Goal: Task Accomplishment & Management: Manage account settings

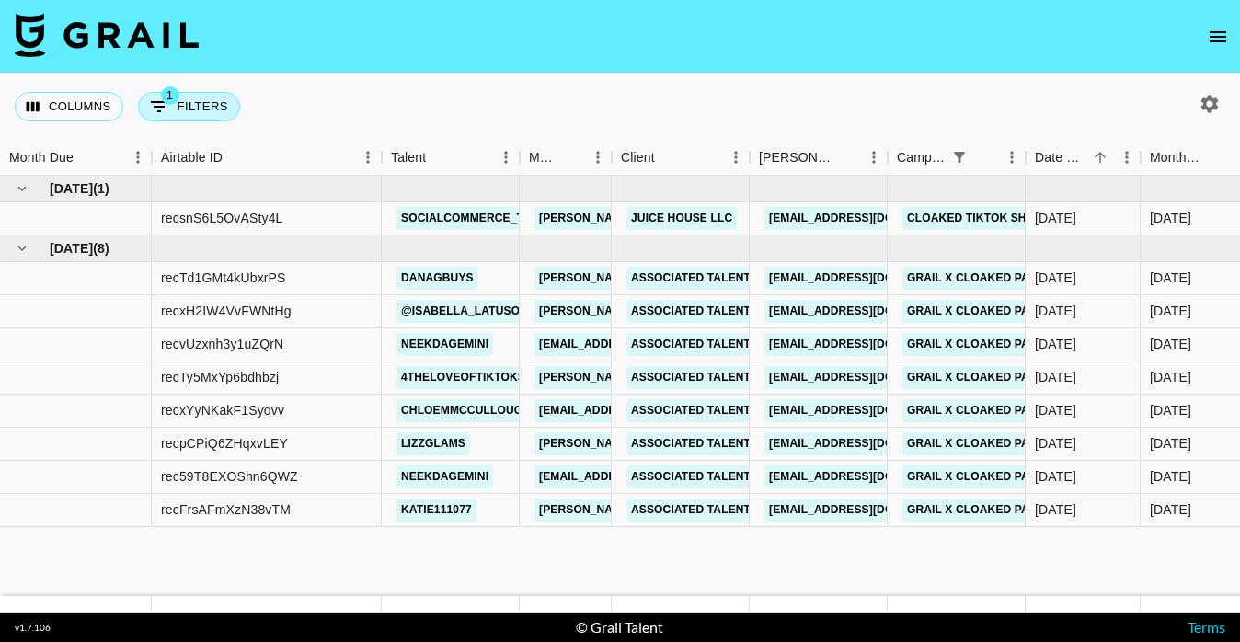
click at [185, 108] on button "1 Filters" at bounding box center [189, 106] width 102 height 29
select select "campaign"
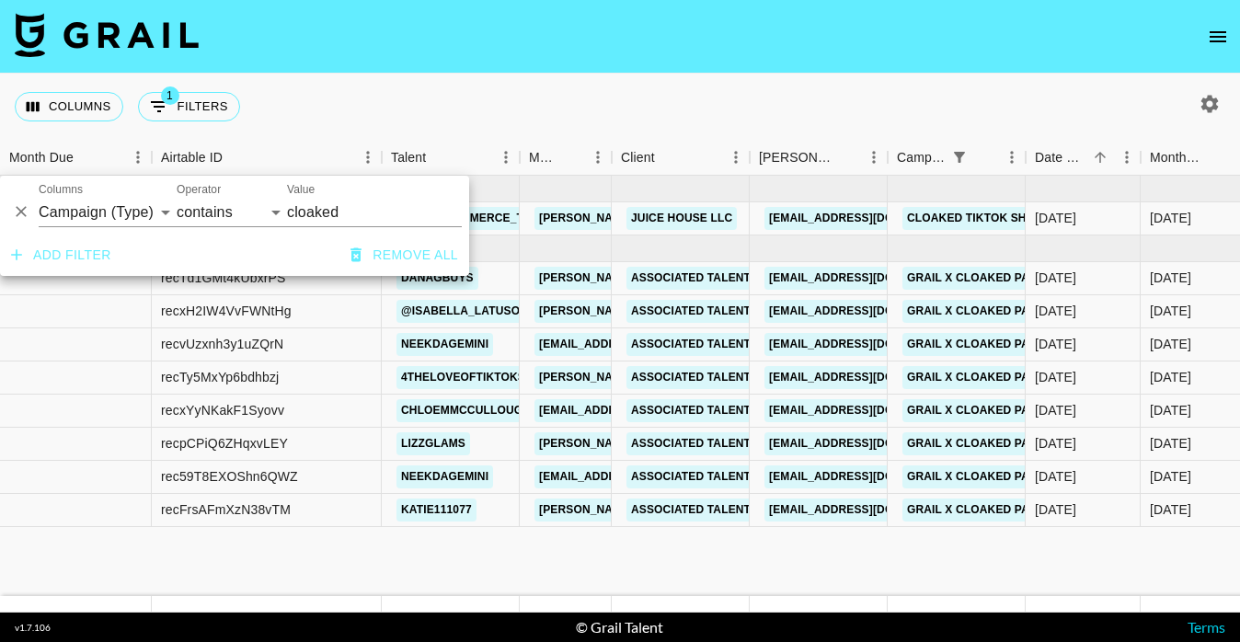
click at [395, 75] on div "Columns 1 Filters + Booking" at bounding box center [620, 107] width 1240 height 66
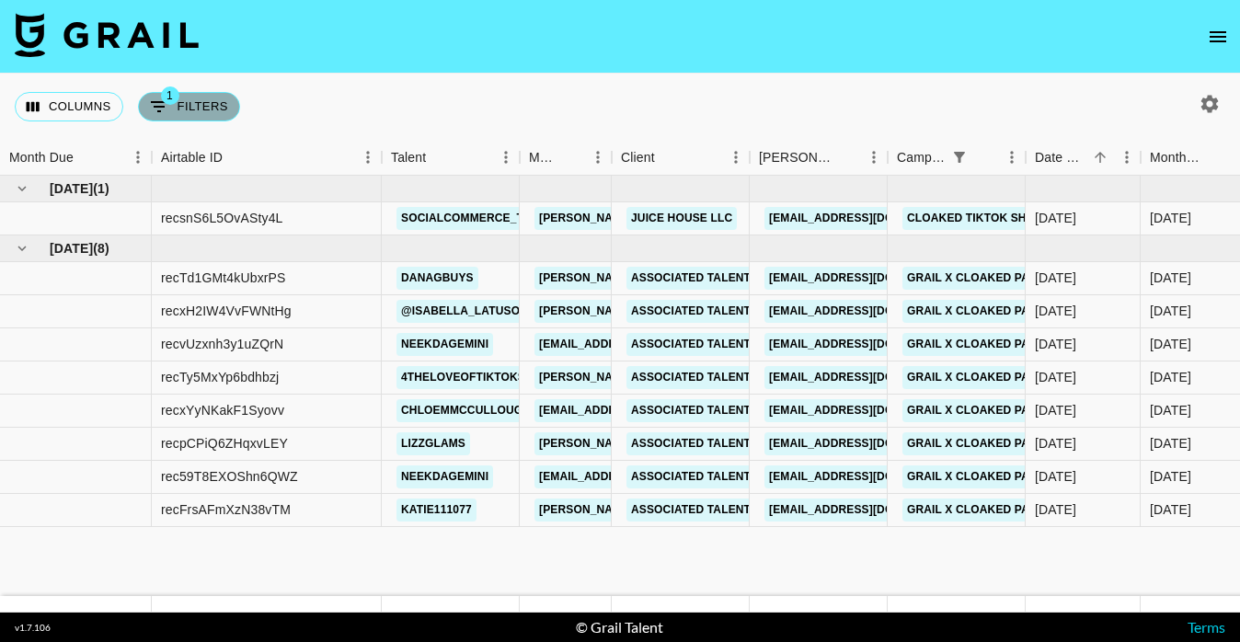
click at [144, 108] on button "1 Filters" at bounding box center [189, 106] width 102 height 29
select select "campaign"
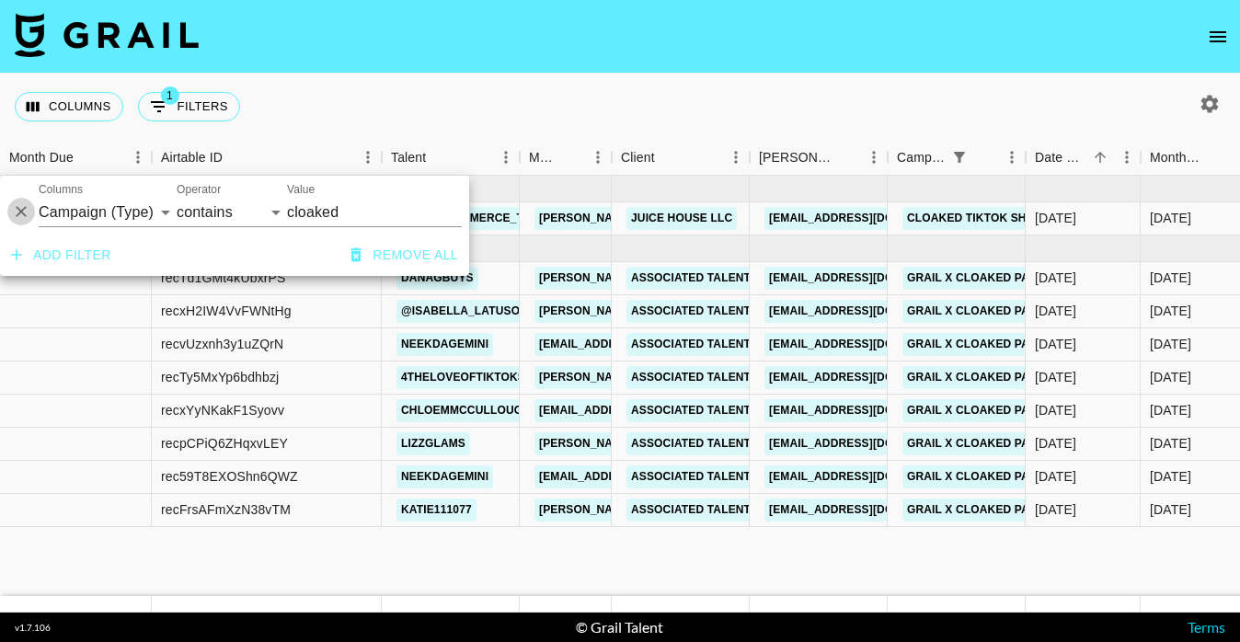
click at [20, 211] on icon "Delete" at bounding box center [21, 212] width 11 height 11
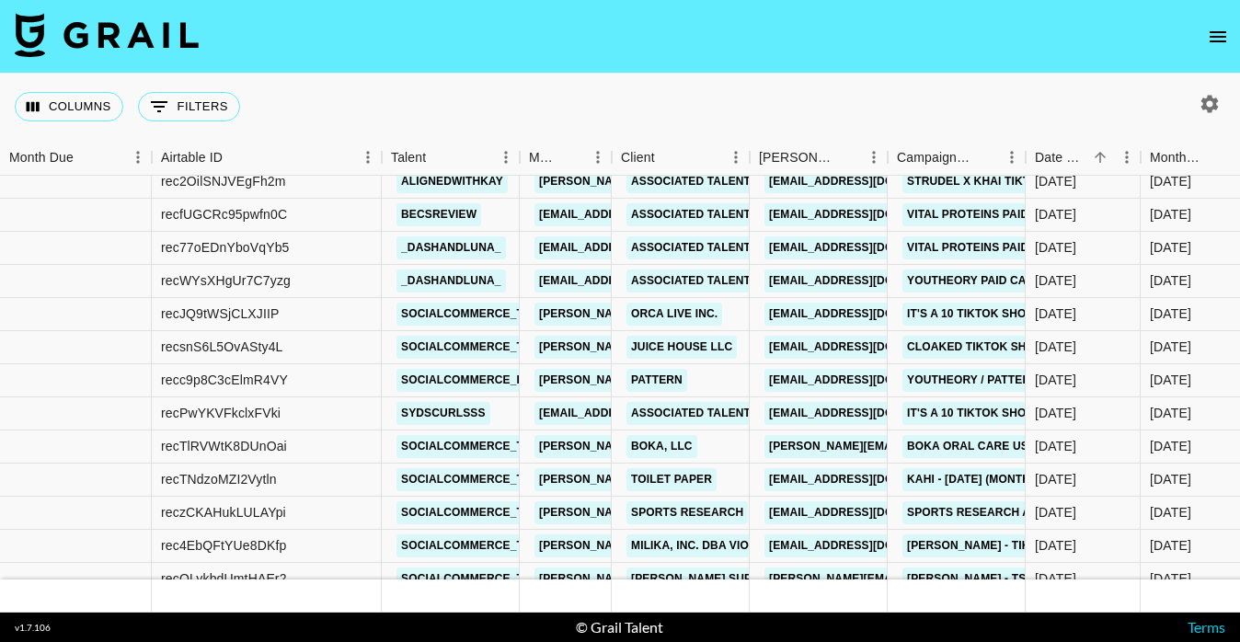
scroll to position [2774, 0]
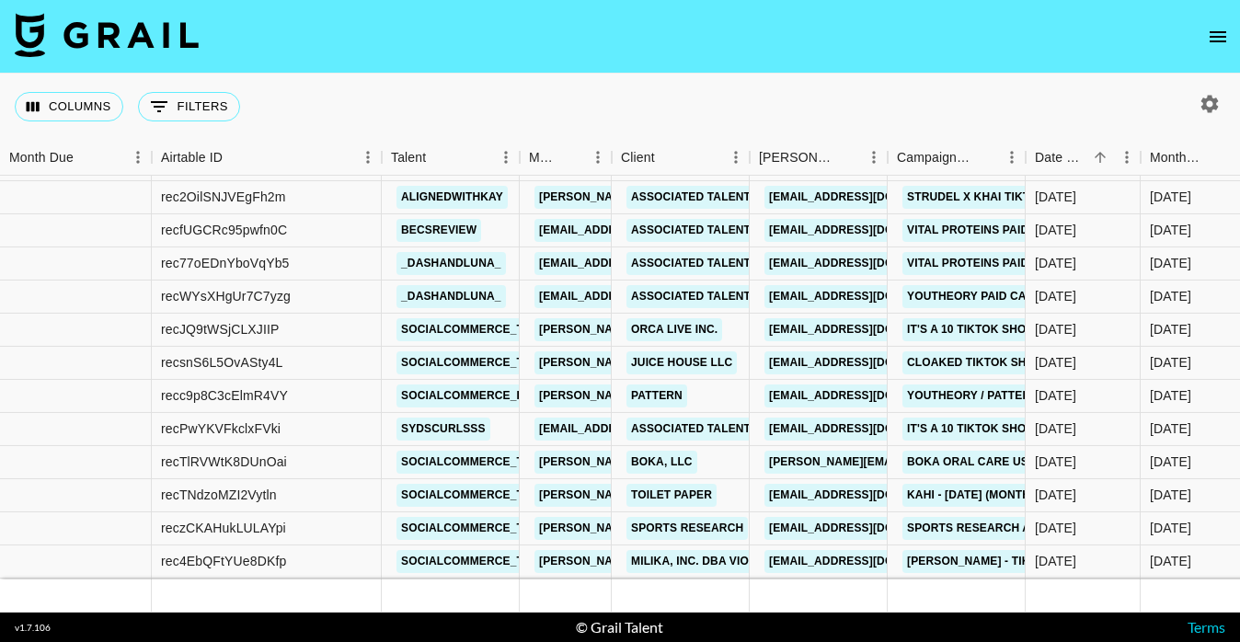
click at [1201, 108] on icon "button" at bounding box center [1210, 104] width 22 height 22
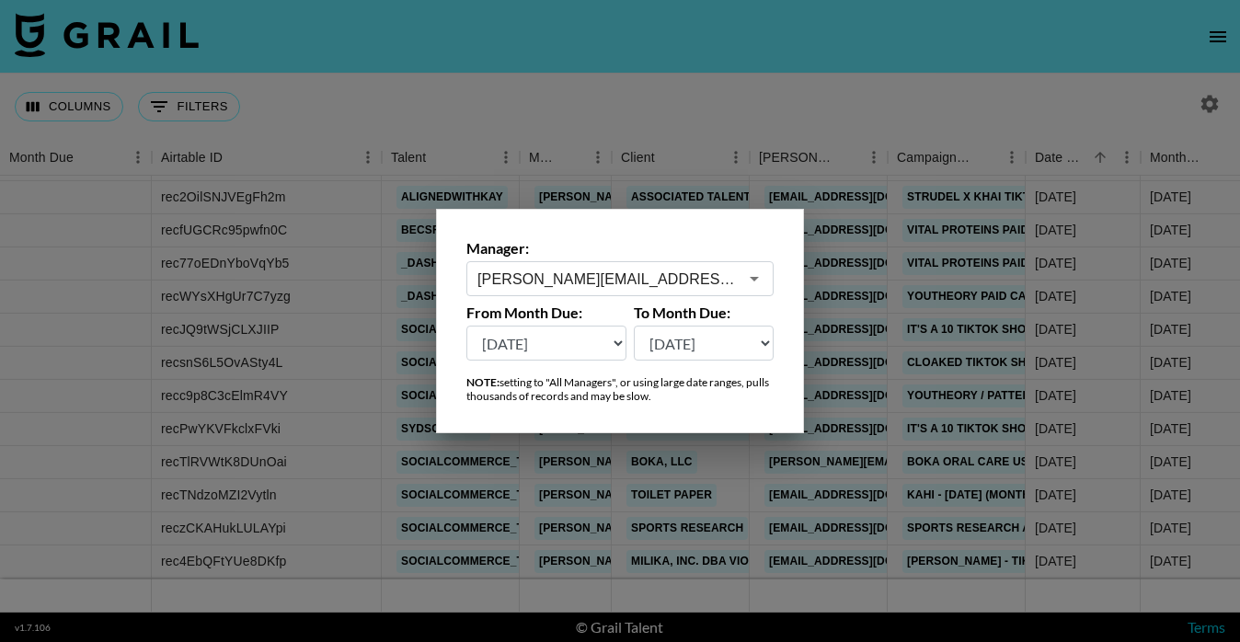
click at [524, 340] on select "[DATE] Sep '[DATE] [DATE] '[DATE] May '[DATE] Mar '[DATE] Jan '[DATE] Nov '[DAT…" at bounding box center [546, 343] width 160 height 35
select select "[DATE]"
click at [466, 326] on select "[DATE] Sep '[DATE] [DATE] '[DATE] May '[DATE] Mar '[DATE] Jan '[DATE] Nov '[DAT…" at bounding box center [546, 343] width 160 height 35
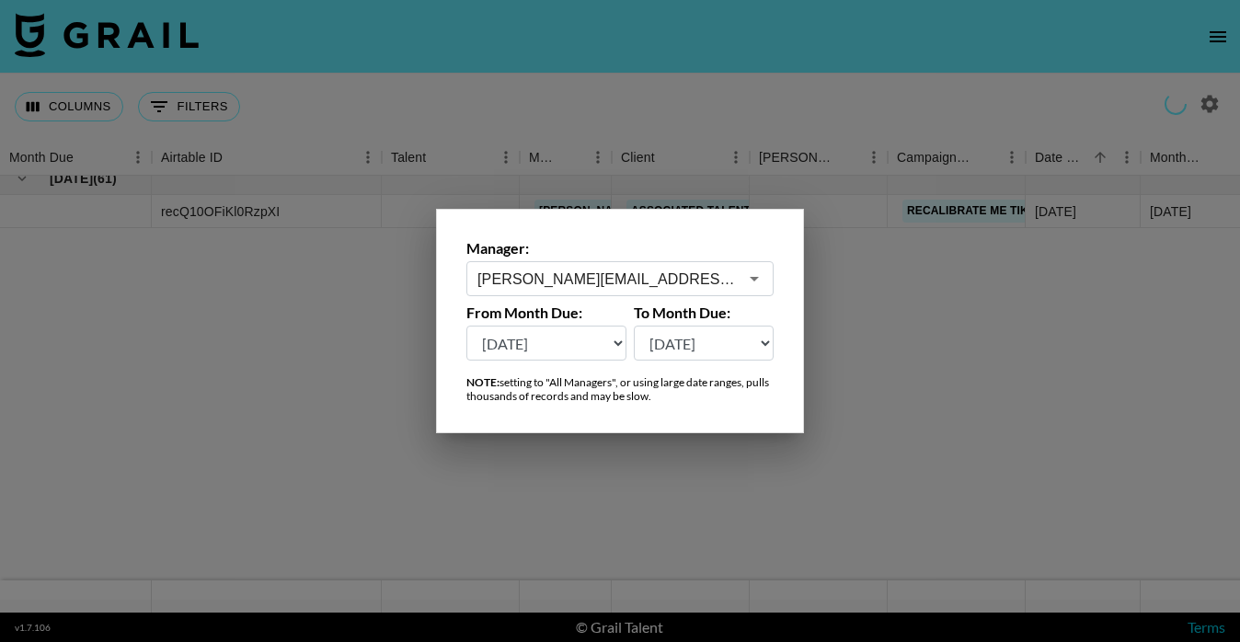
scroll to position [0, 0]
click at [716, 344] on select "[DATE] Sep '[DATE] [DATE] '[DATE] May '[DATE] Mar '[DATE] Jan '[DATE] Nov '[DAT…" at bounding box center [704, 343] width 141 height 35
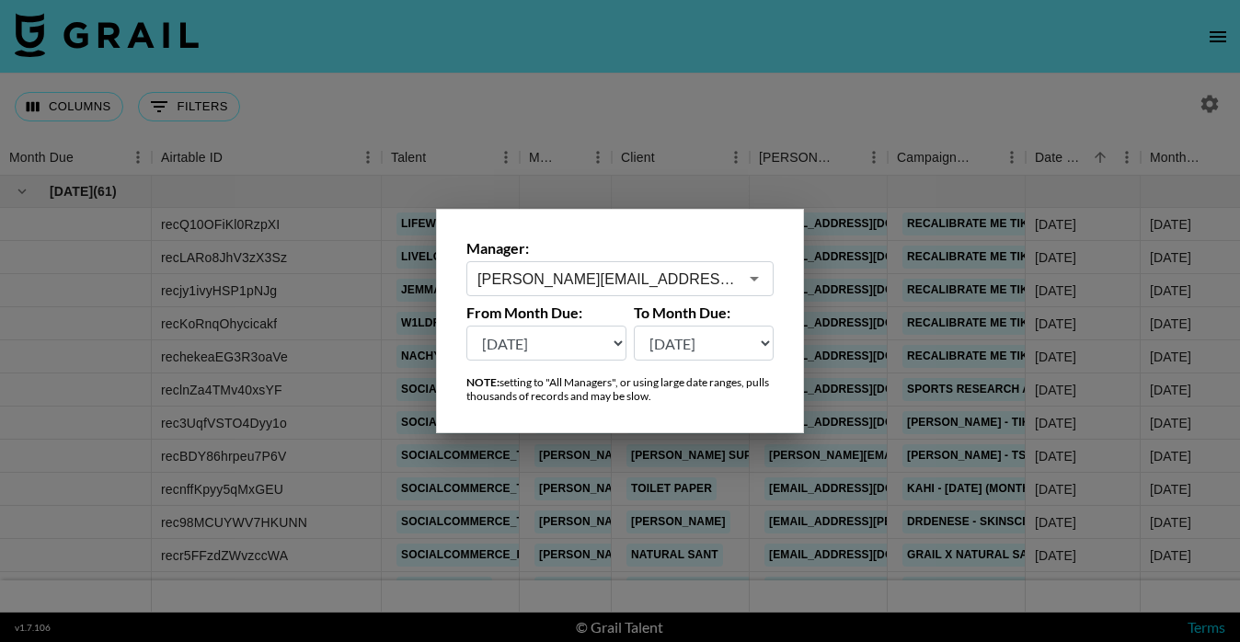
select select "[DATE]"
click at [634, 326] on select "[DATE] Sep '[DATE] [DATE] '[DATE] May '[DATE] Mar '[DATE] Jan '[DATE] Nov '[DAT…" at bounding box center [704, 343] width 141 height 35
click at [707, 183] on div at bounding box center [620, 321] width 1240 height 642
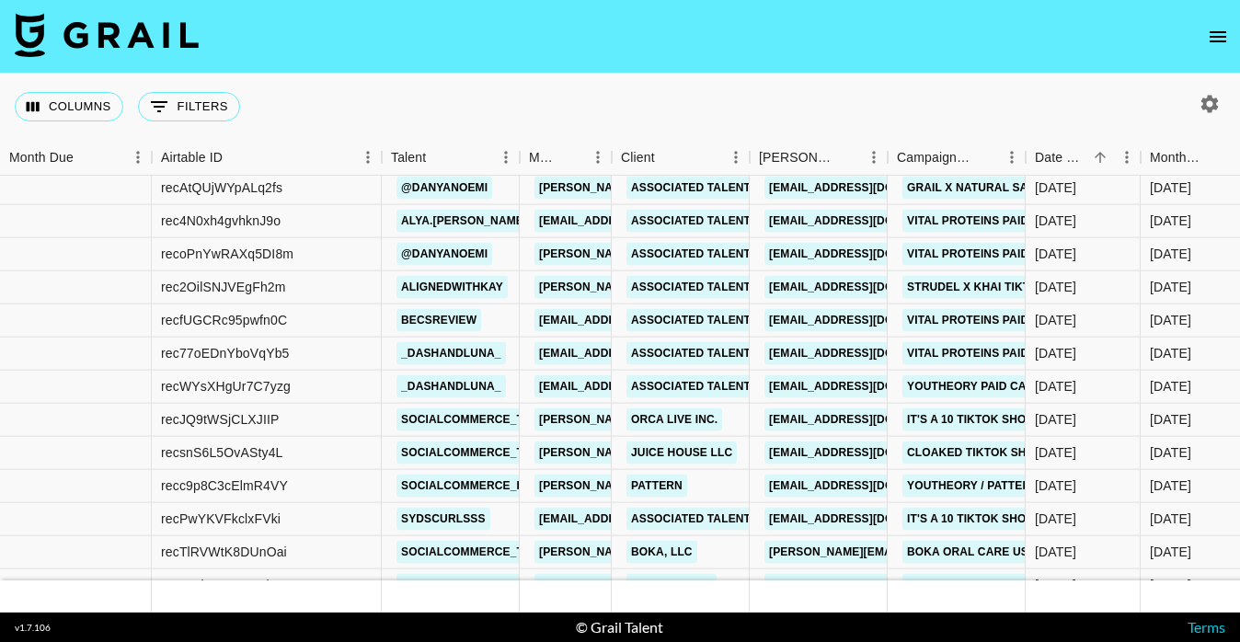
scroll to position [2257, 0]
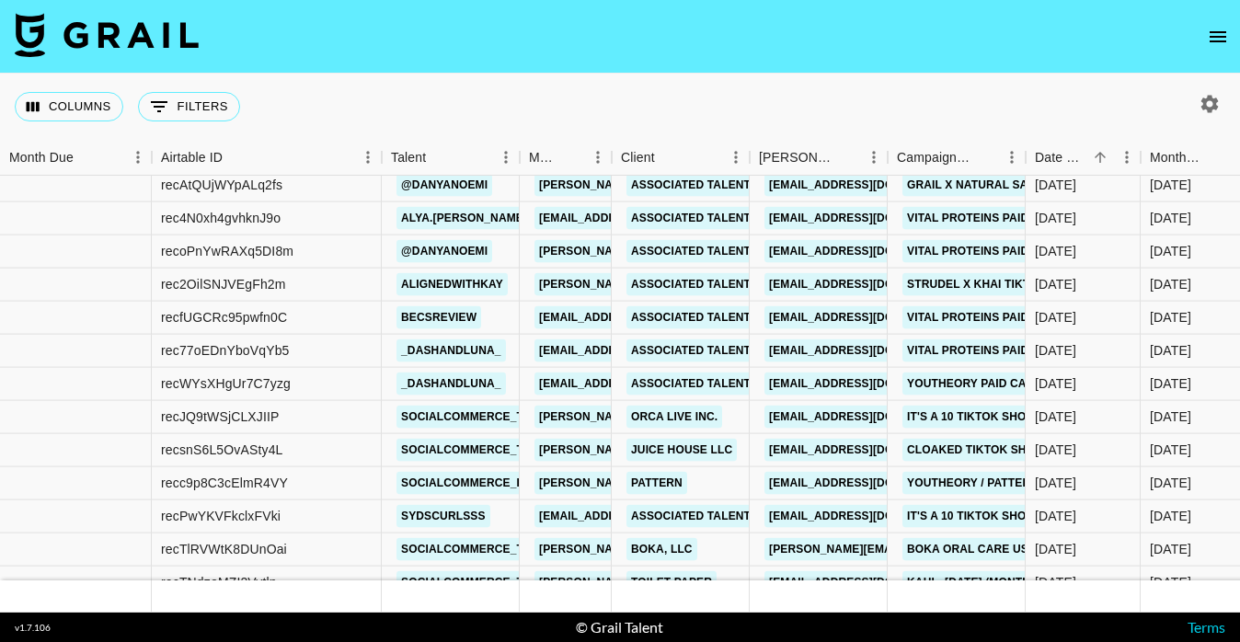
click at [855, 91] on div "Columns 0 Filters + Booking" at bounding box center [620, 107] width 1240 height 66
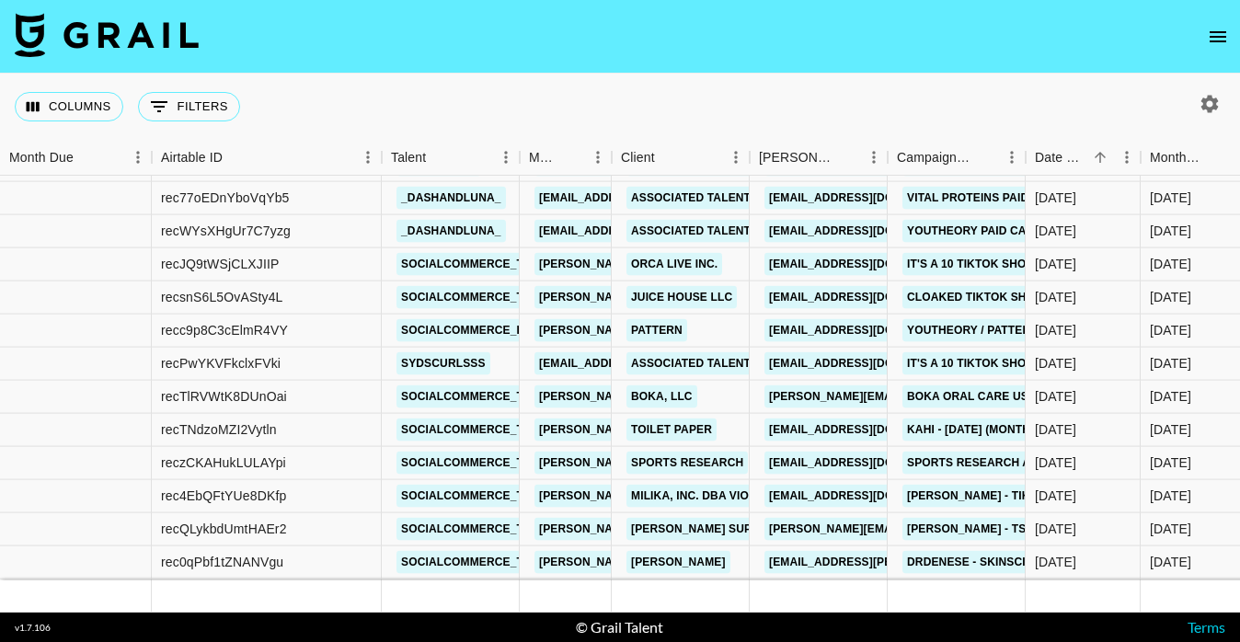
scroll to position [2410, 0]
click at [1197, 98] on button "button" at bounding box center [1209, 103] width 31 height 31
select select "[DATE]"
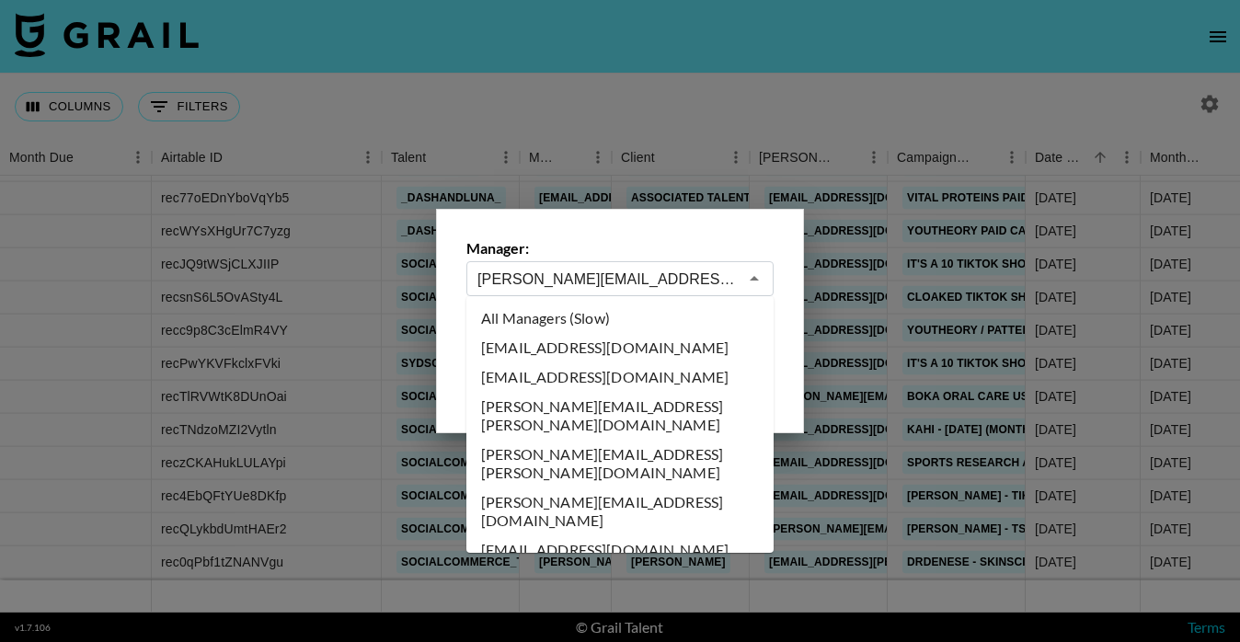
click at [635, 270] on input "[PERSON_NAME][EMAIL_ADDRESS][DOMAIN_NAME]" at bounding box center [607, 279] width 260 height 21
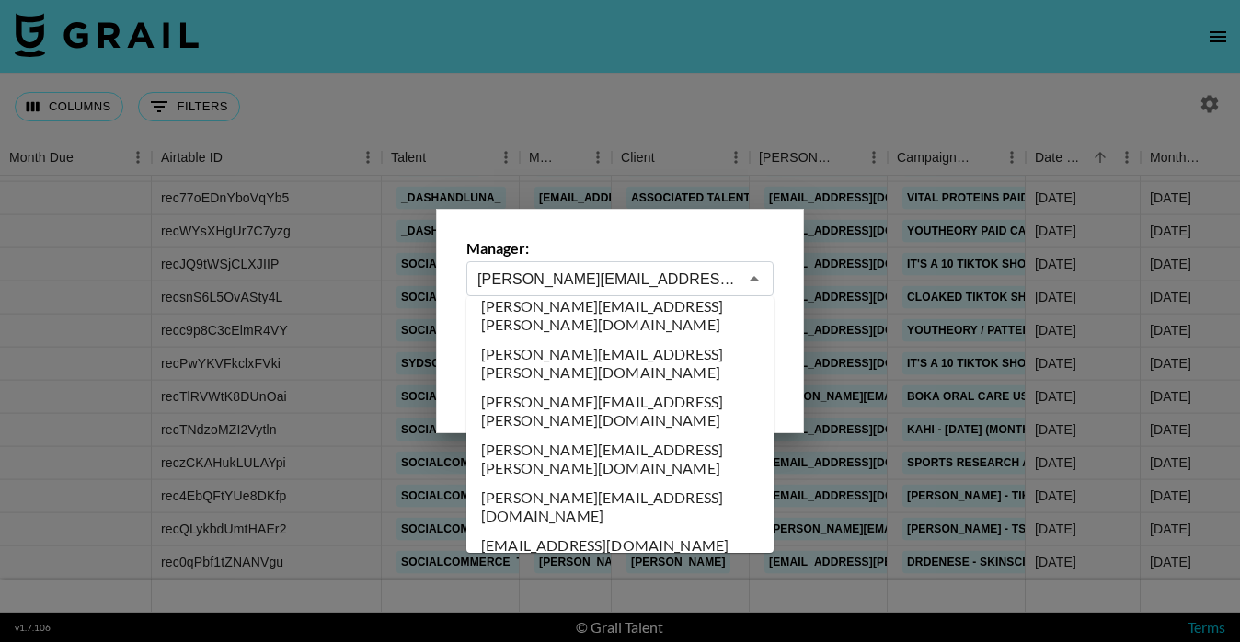
click at [660, 287] on input "[PERSON_NAME][EMAIL_ADDRESS][DOMAIN_NAME]" at bounding box center [607, 279] width 260 height 21
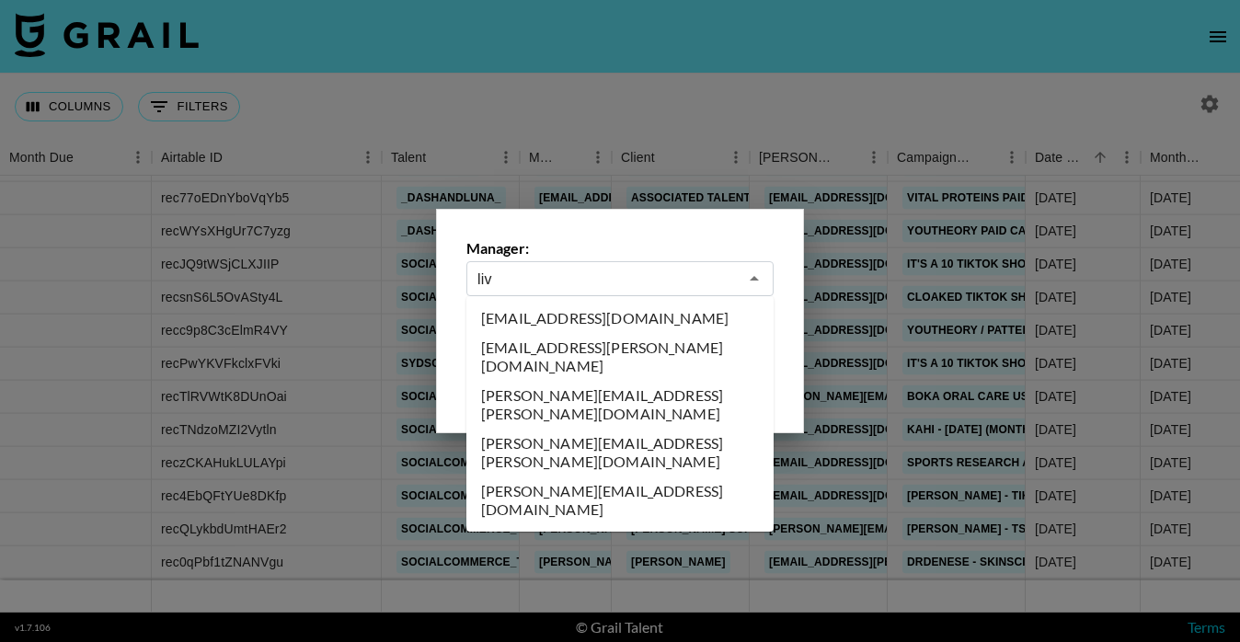
scroll to position [0, 0]
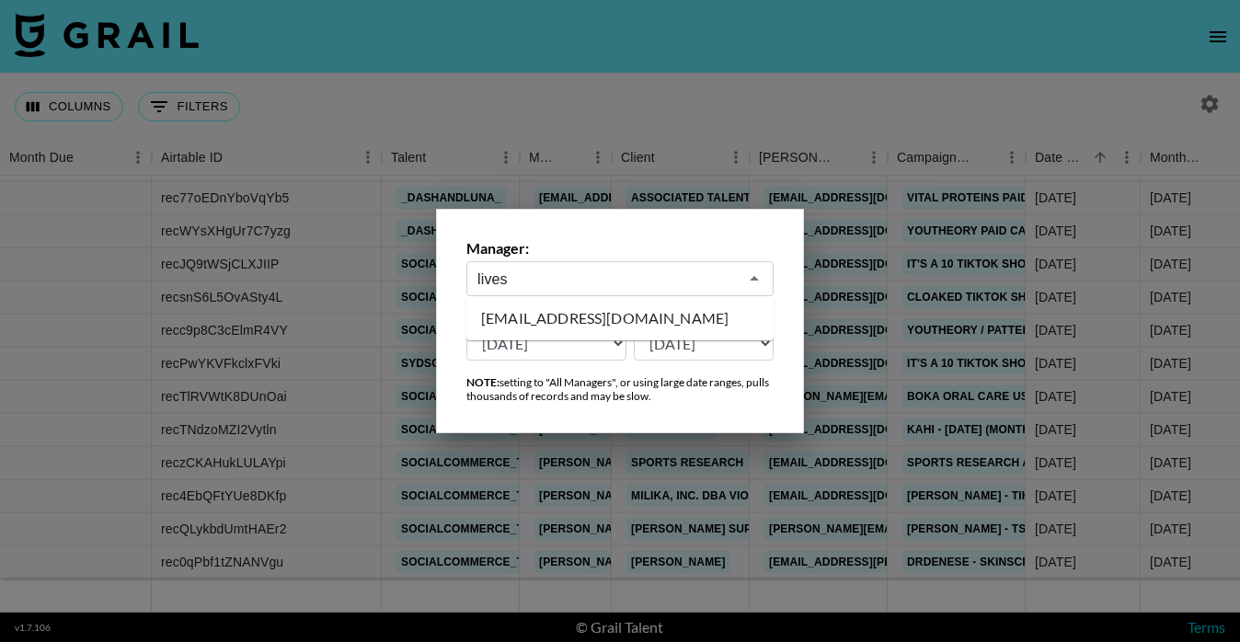
click at [636, 300] on ul "[EMAIL_ADDRESS][DOMAIN_NAME]" at bounding box center [619, 318] width 307 height 44
click at [622, 320] on li "[EMAIL_ADDRESS][DOMAIN_NAME]" at bounding box center [619, 318] width 307 height 29
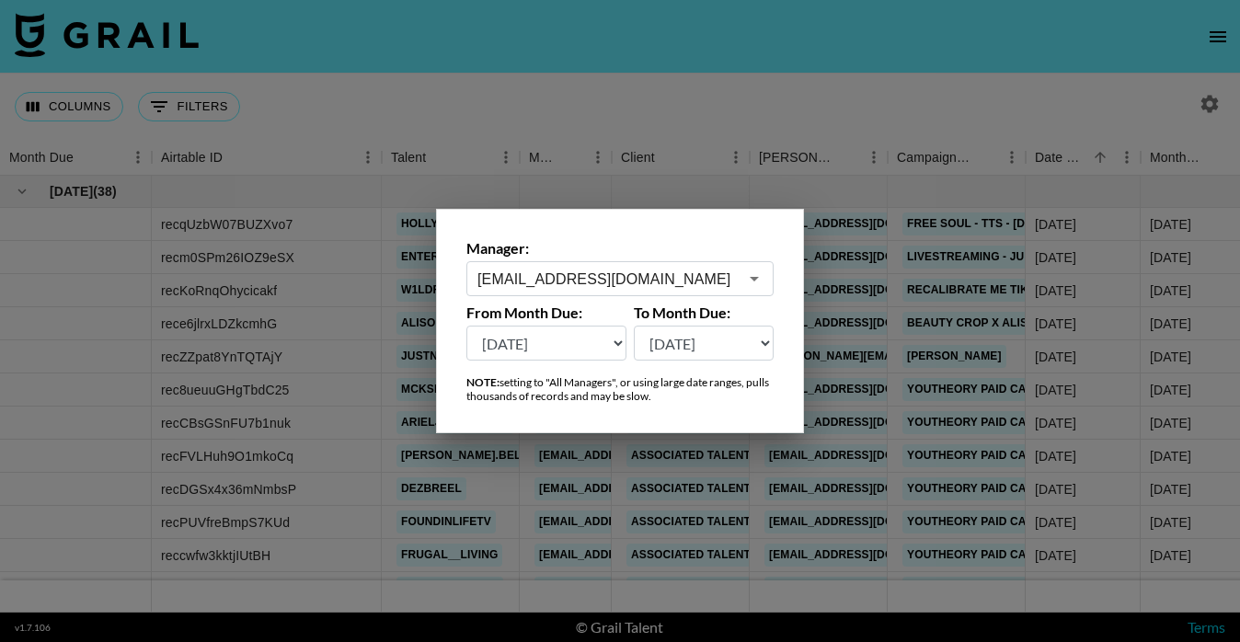
type input "[EMAIL_ADDRESS][DOMAIN_NAME]"
click at [892, 465] on div at bounding box center [620, 321] width 1240 height 642
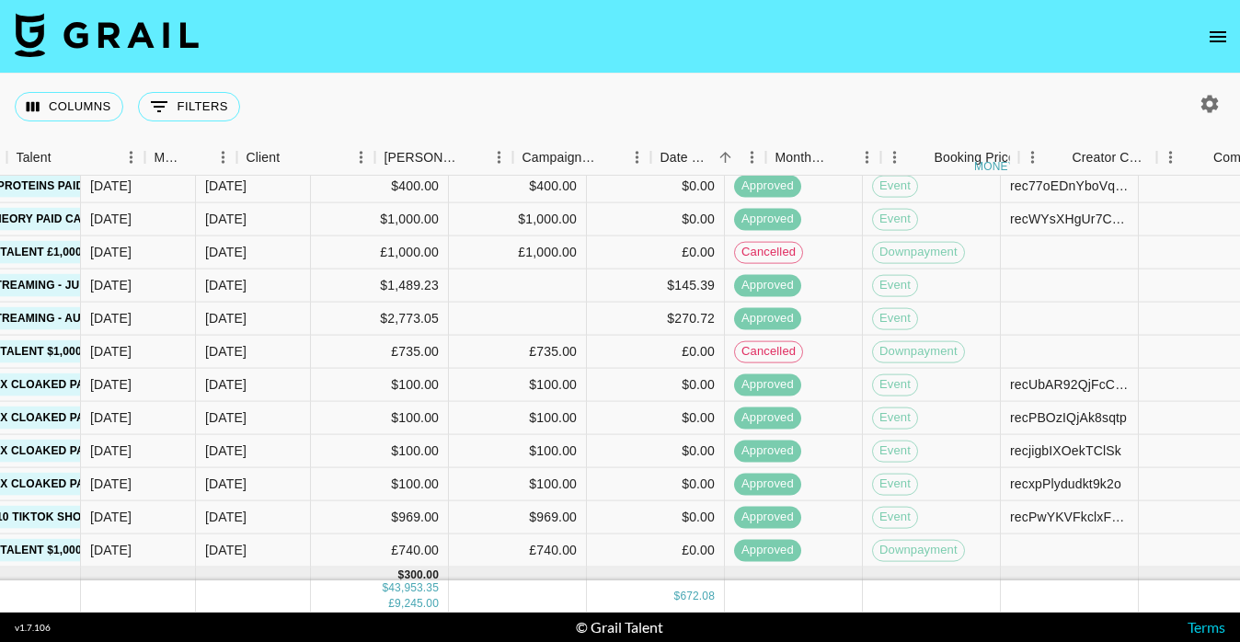
scroll to position [1826, 0]
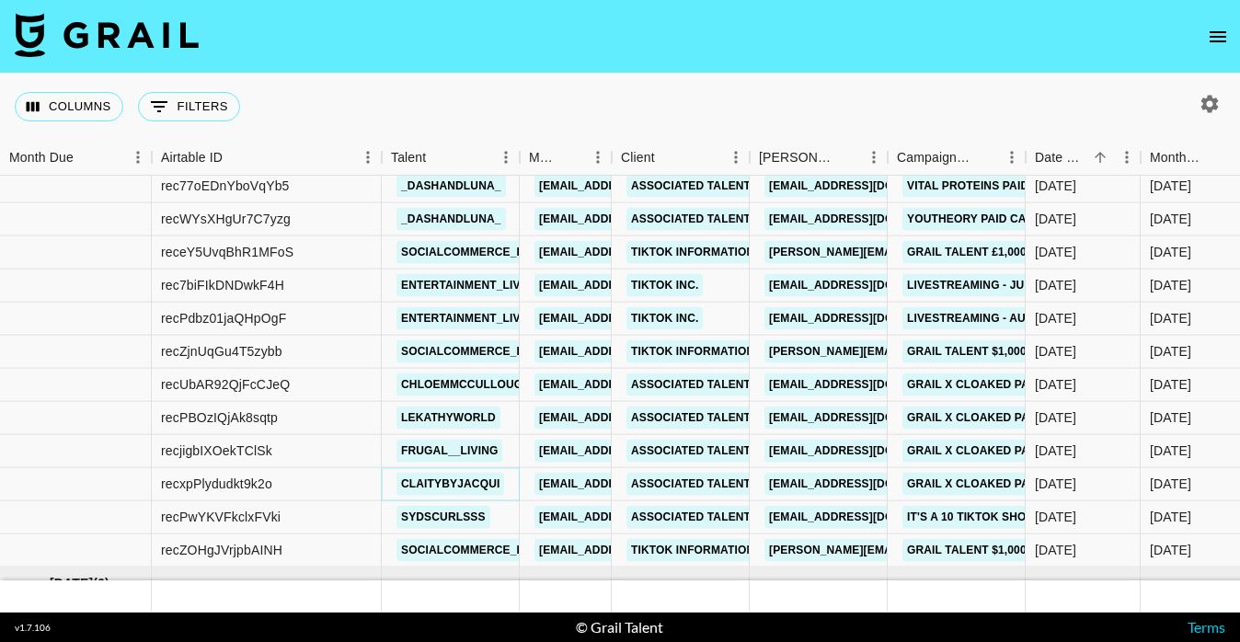
click at [468, 487] on link "claitybyjacqui" at bounding box center [450, 484] width 108 height 23
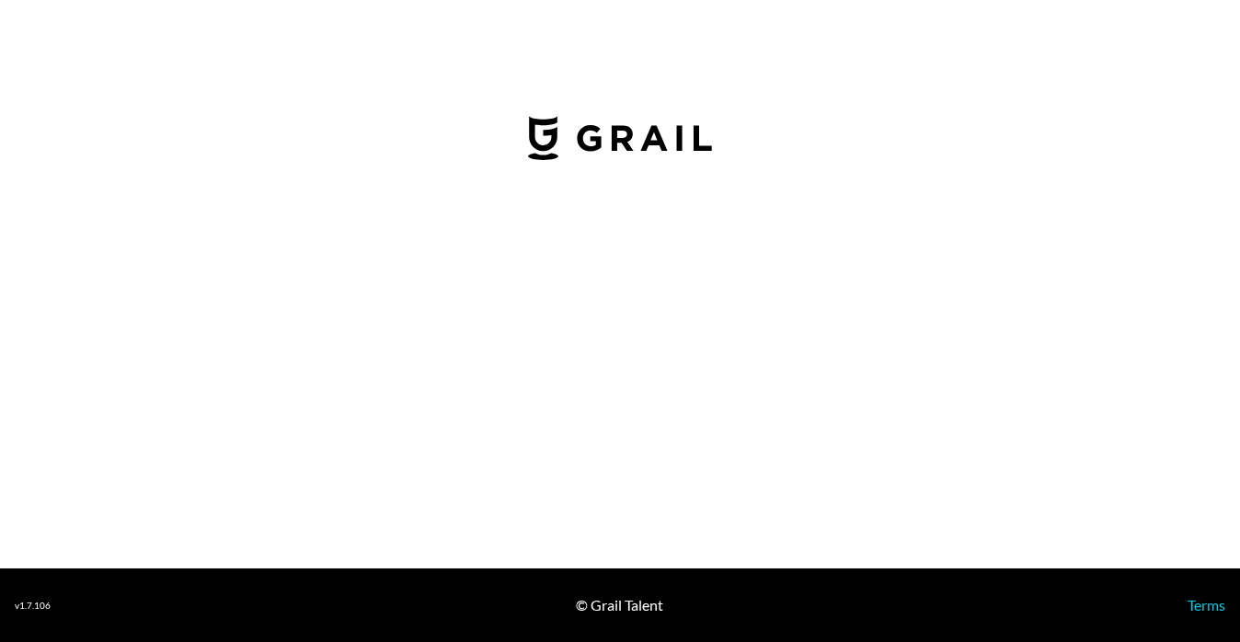
select select "USD"
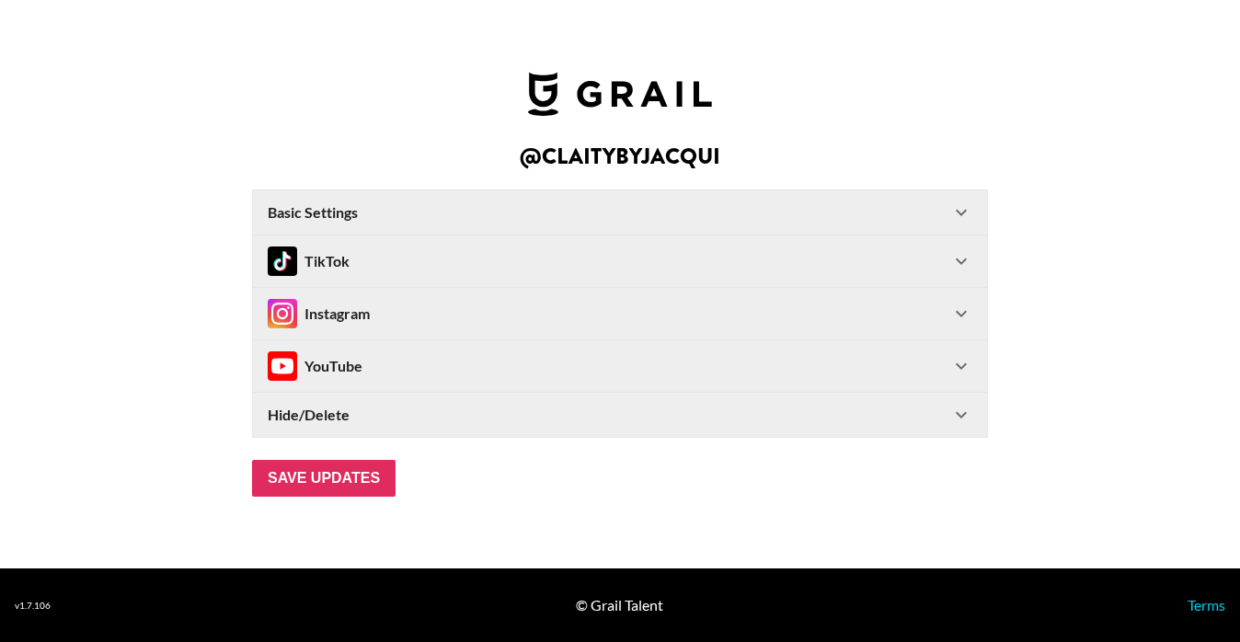
click at [498, 264] on div "TikTok" at bounding box center [609, 261] width 683 height 29
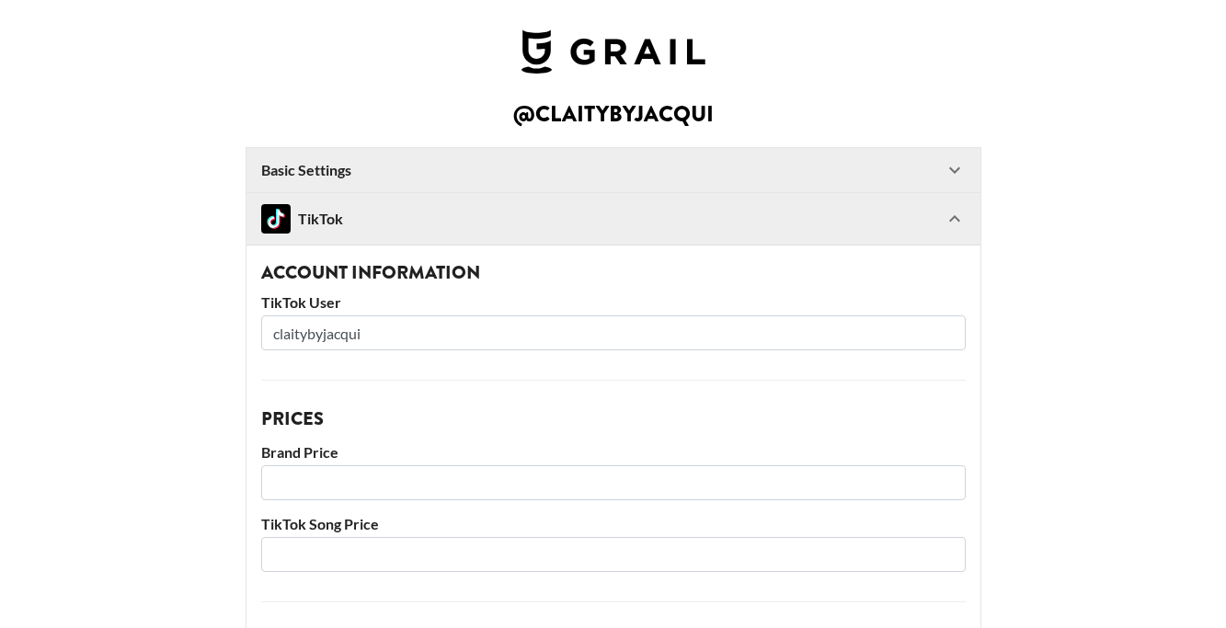
drag, startPoint x: 295, startPoint y: 332, endPoint x: 496, endPoint y: 327, distance: 200.6
click at [297, 332] on input "claitybyjacqui" at bounding box center [613, 333] width 705 height 35
click at [455, 321] on input "claitybyjacqui" at bounding box center [613, 333] width 705 height 35
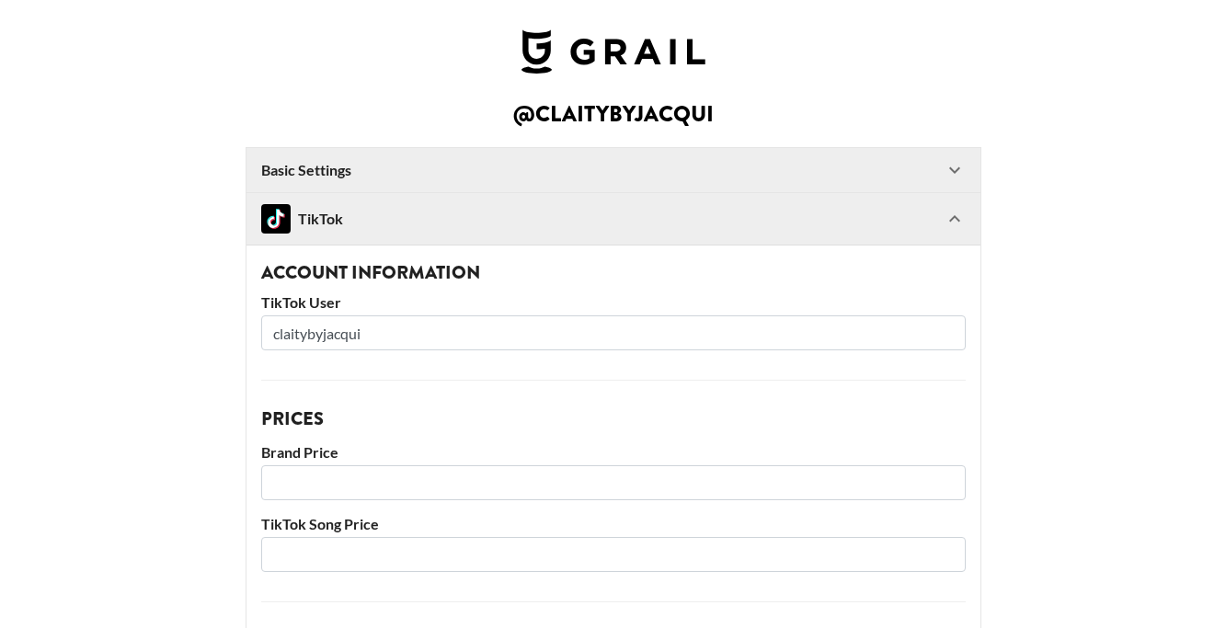
paste input "r"
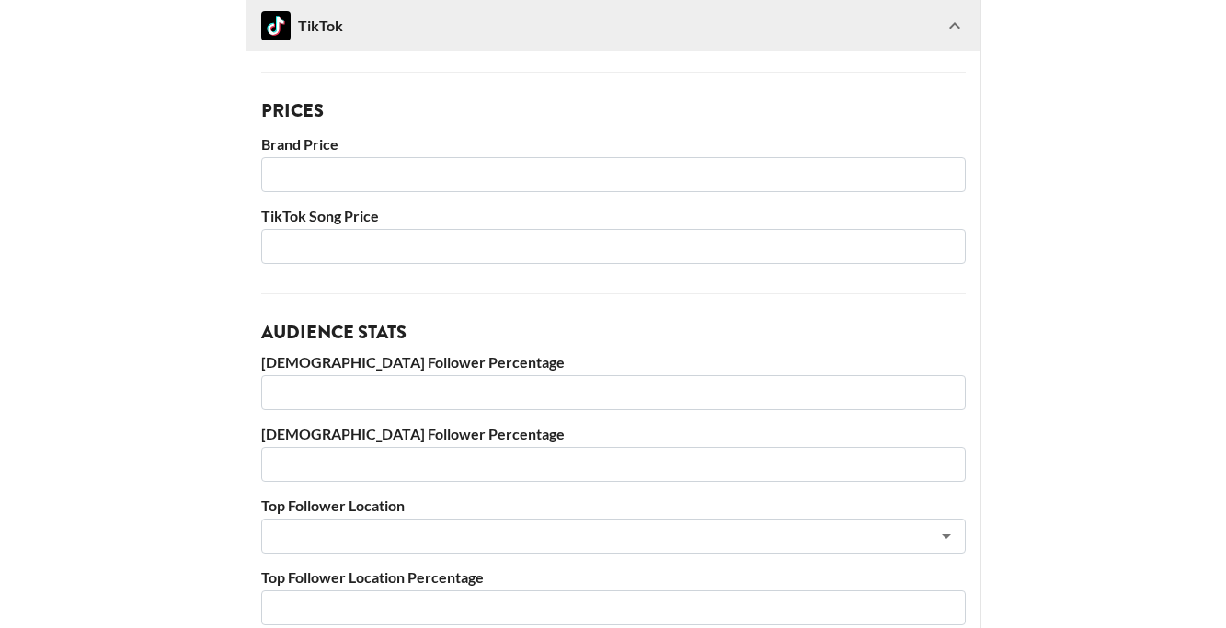
scroll to position [342, 0]
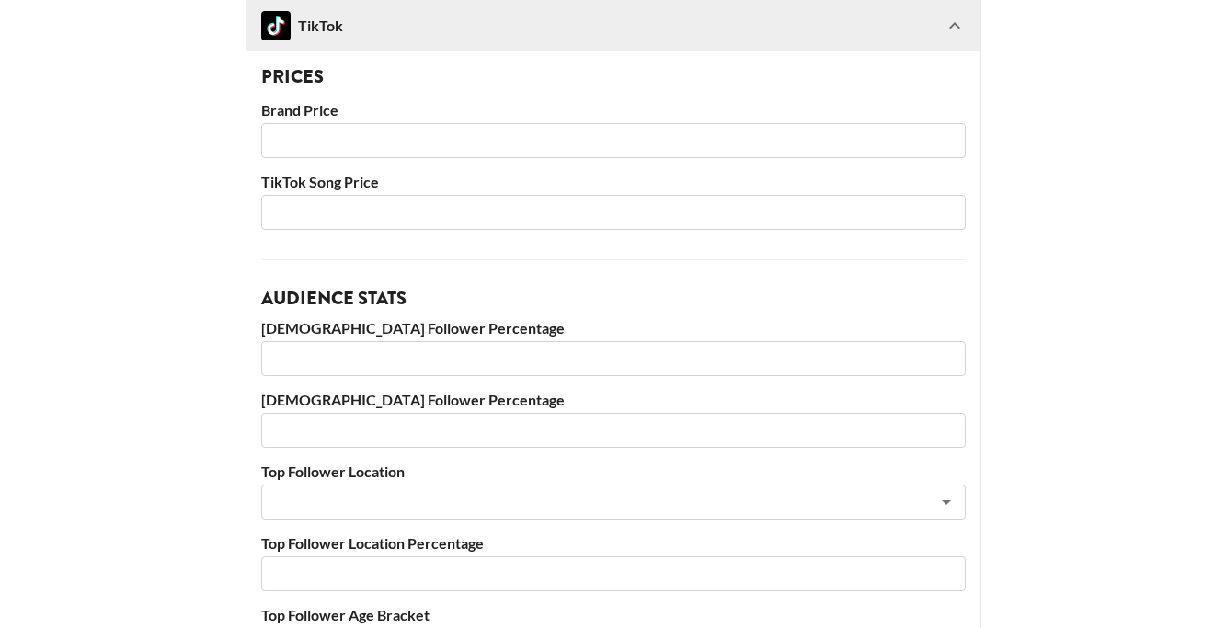
type input "claritybyjacqui"
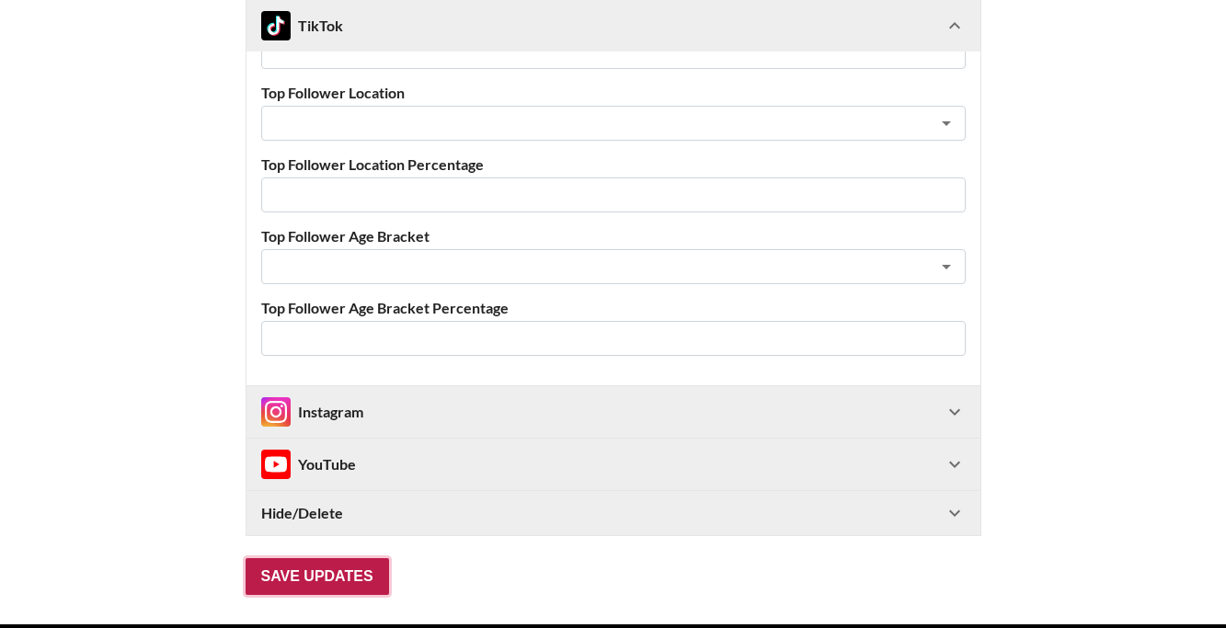
click at [324, 575] on input "Save Updates" at bounding box center [317, 576] width 143 height 37
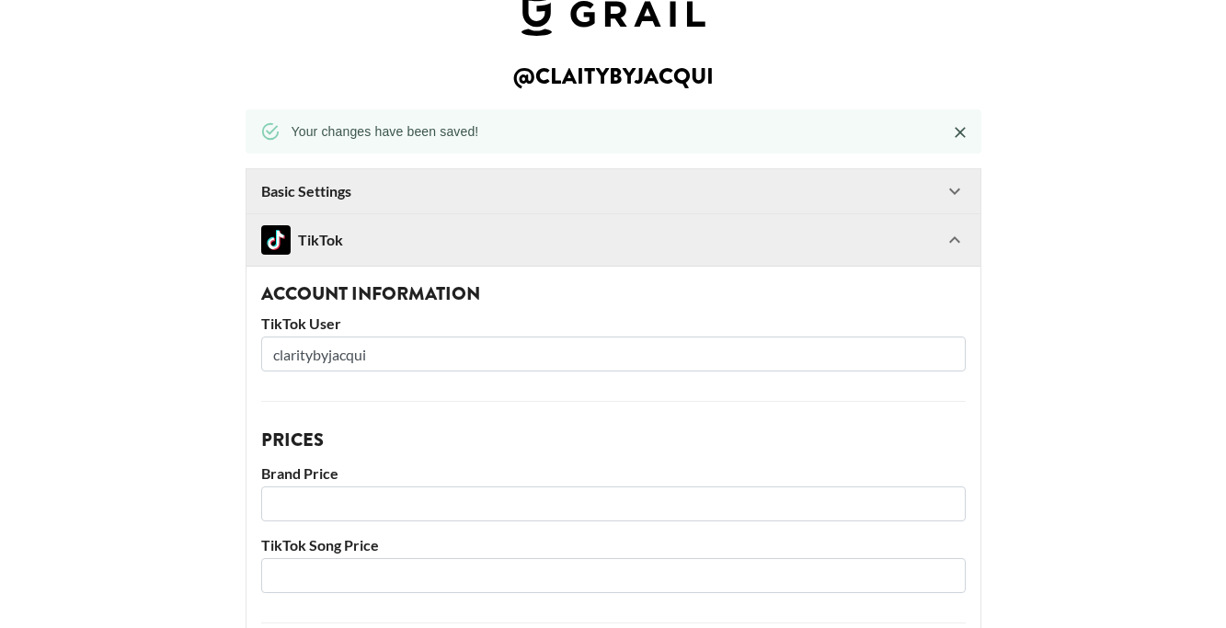
scroll to position [40, 0]
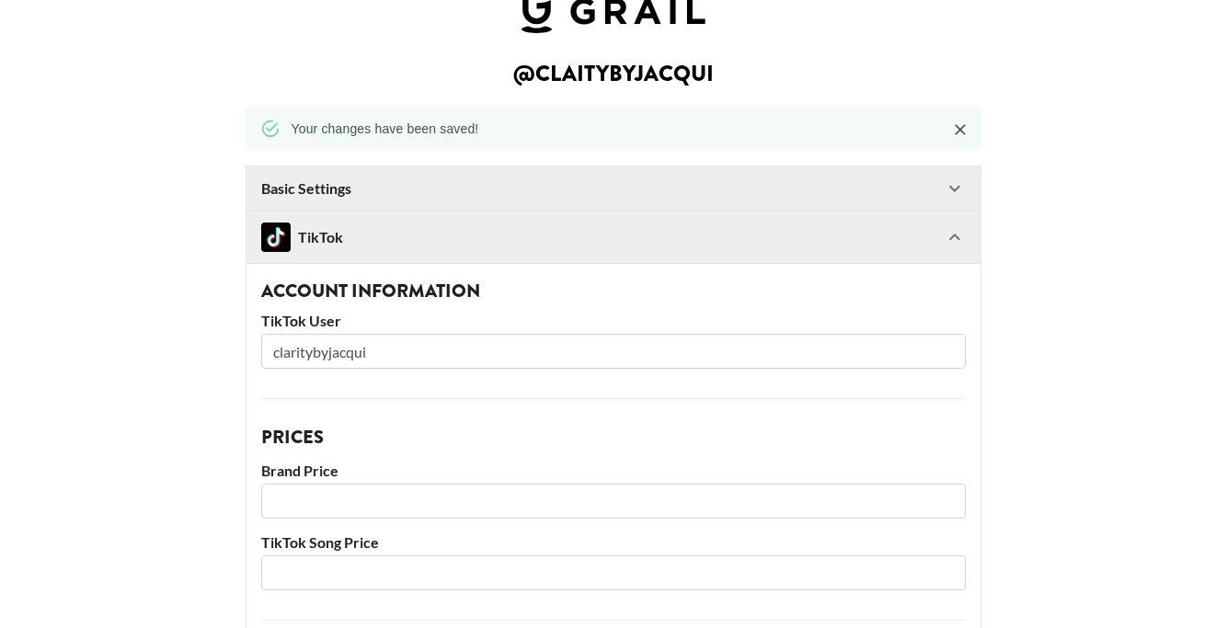
click at [453, 250] on div "TikTok" at bounding box center [602, 237] width 683 height 29
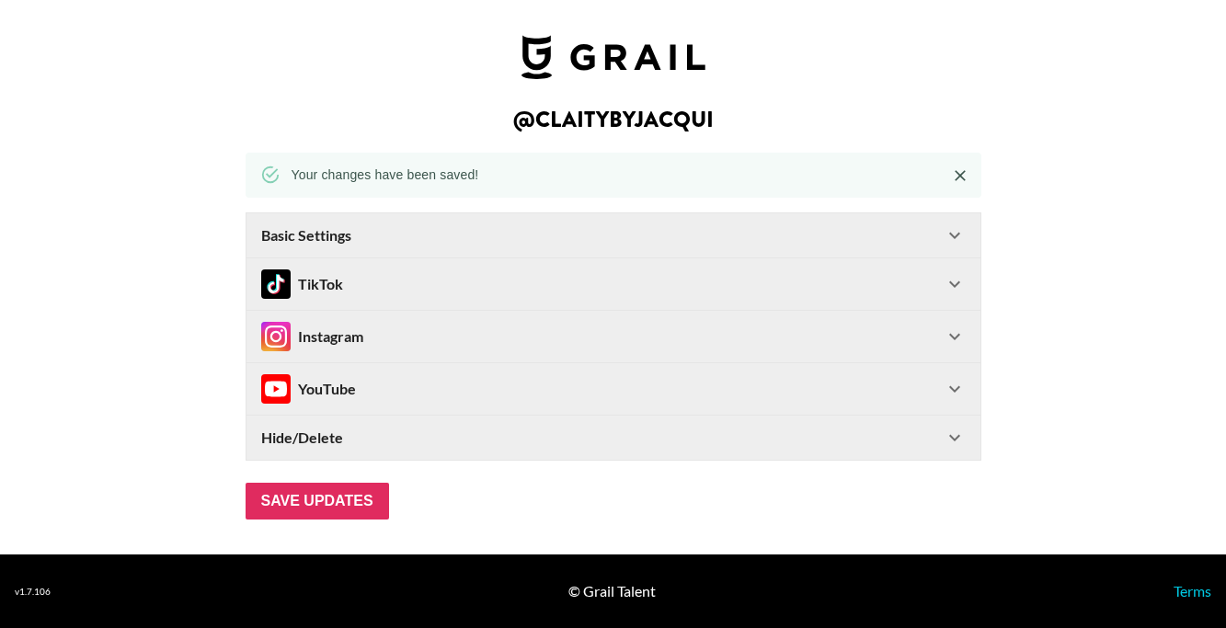
scroll to position [0, 0]
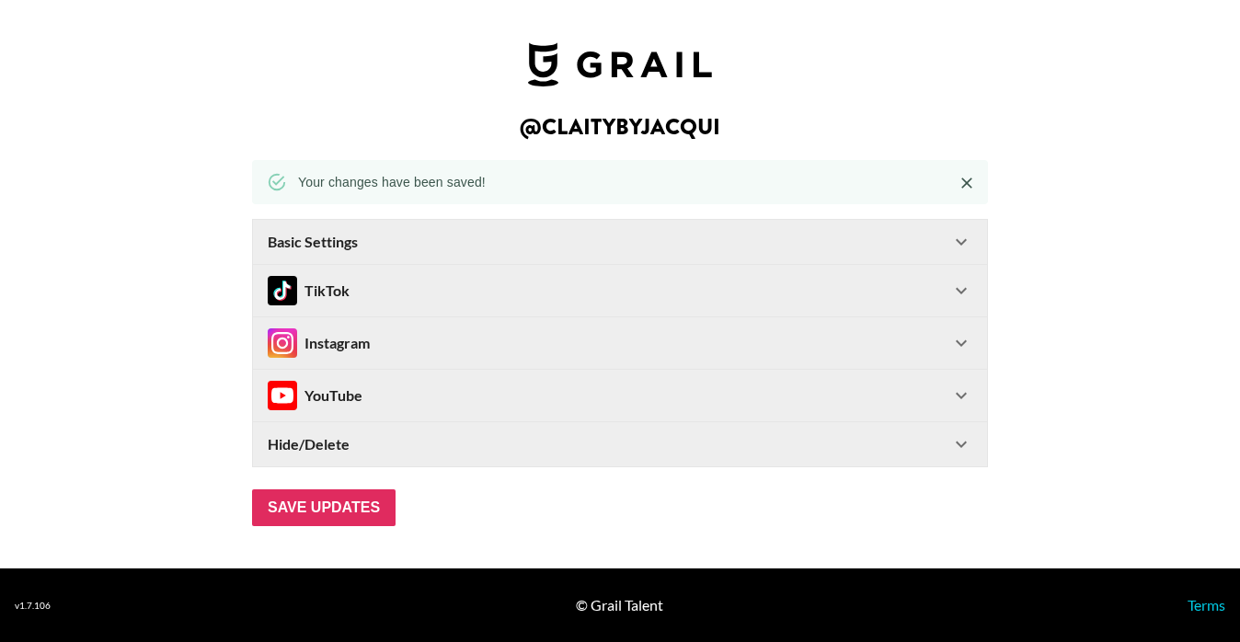
click at [347, 340] on div "Instagram" at bounding box center [319, 342] width 102 height 29
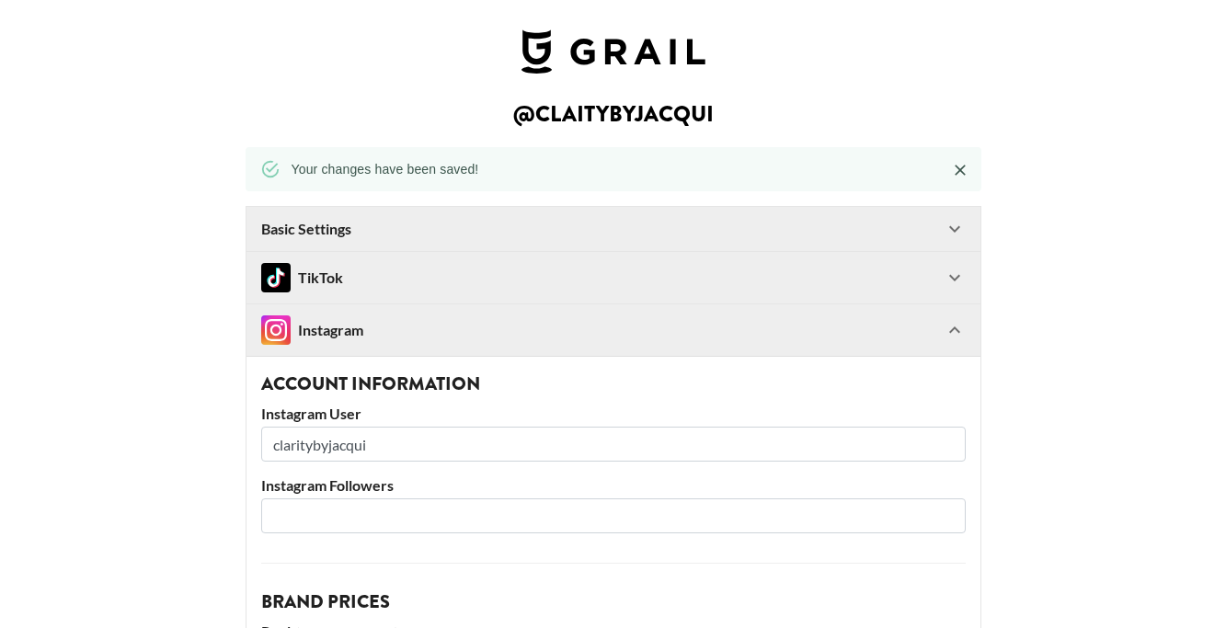
click at [347, 340] on div "Instagram" at bounding box center [312, 330] width 102 height 29
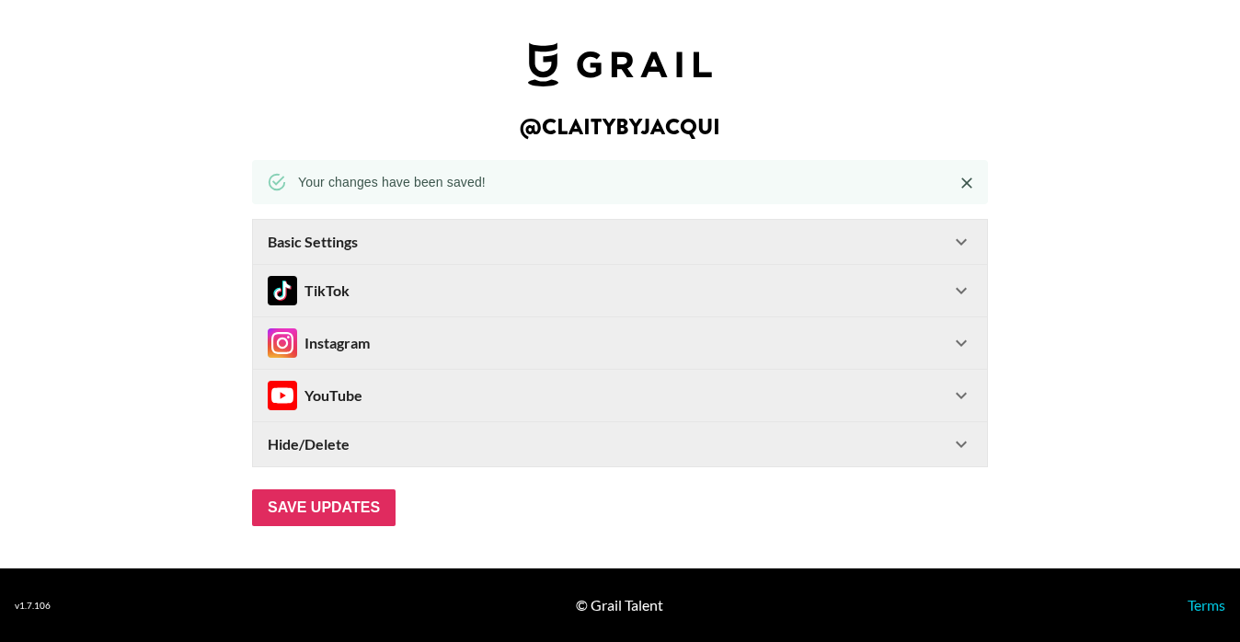
click at [390, 242] on div "Basic Settings" at bounding box center [609, 242] width 683 height 18
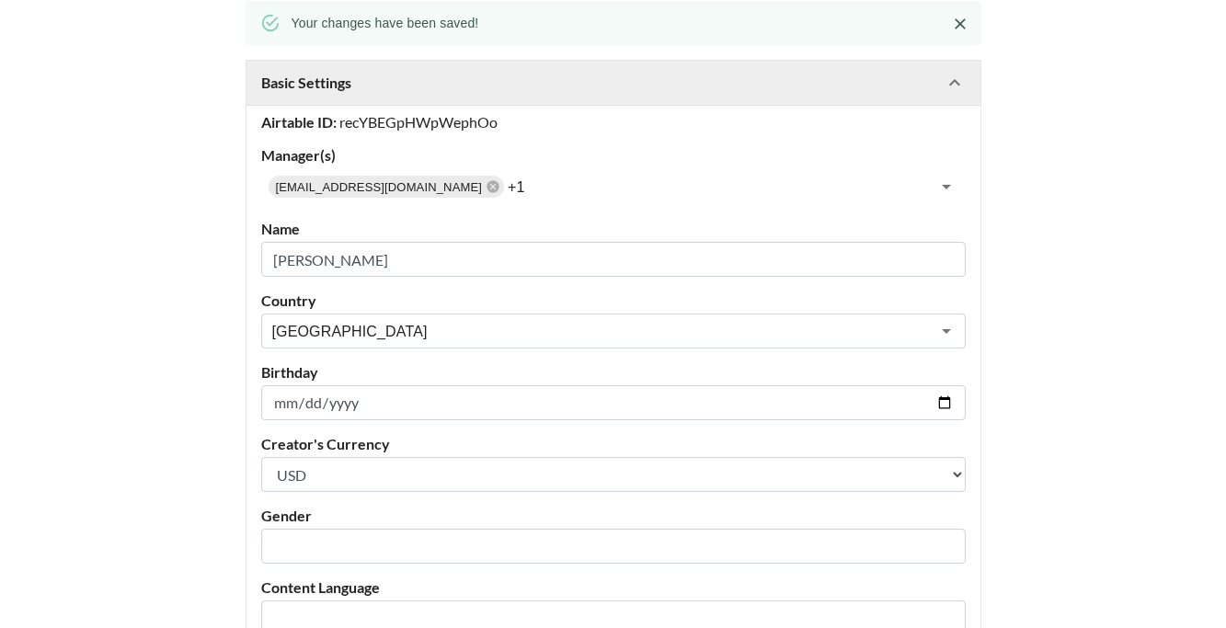
scroll to position [143, 0]
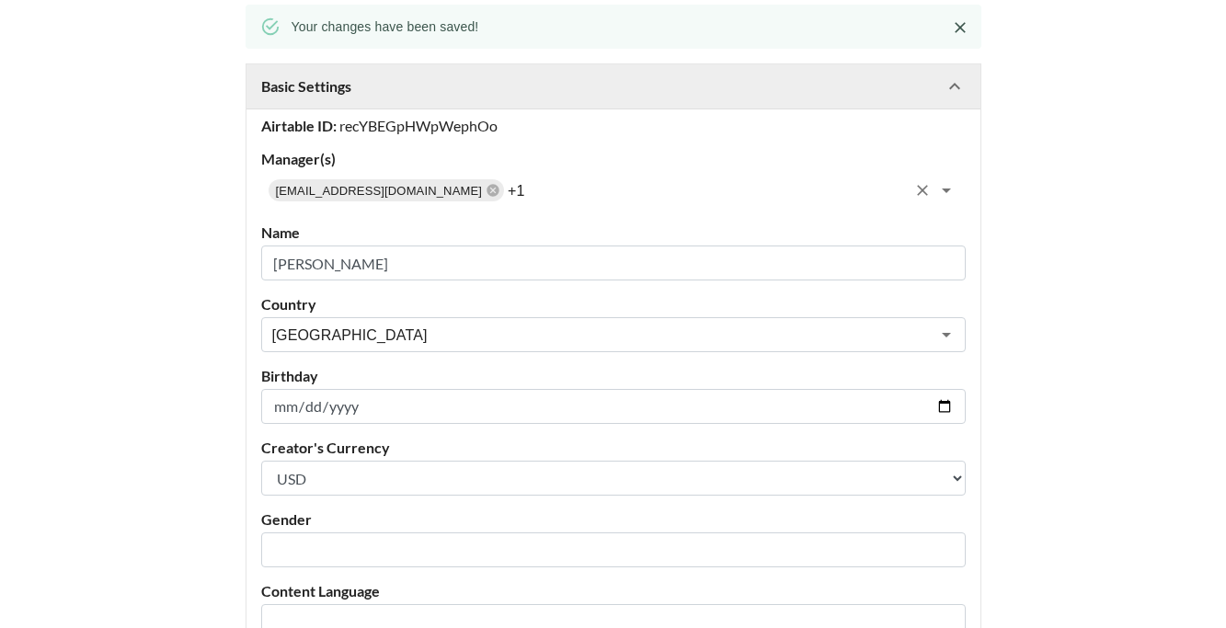
click at [958, 189] on icon "Open" at bounding box center [946, 190] width 22 height 22
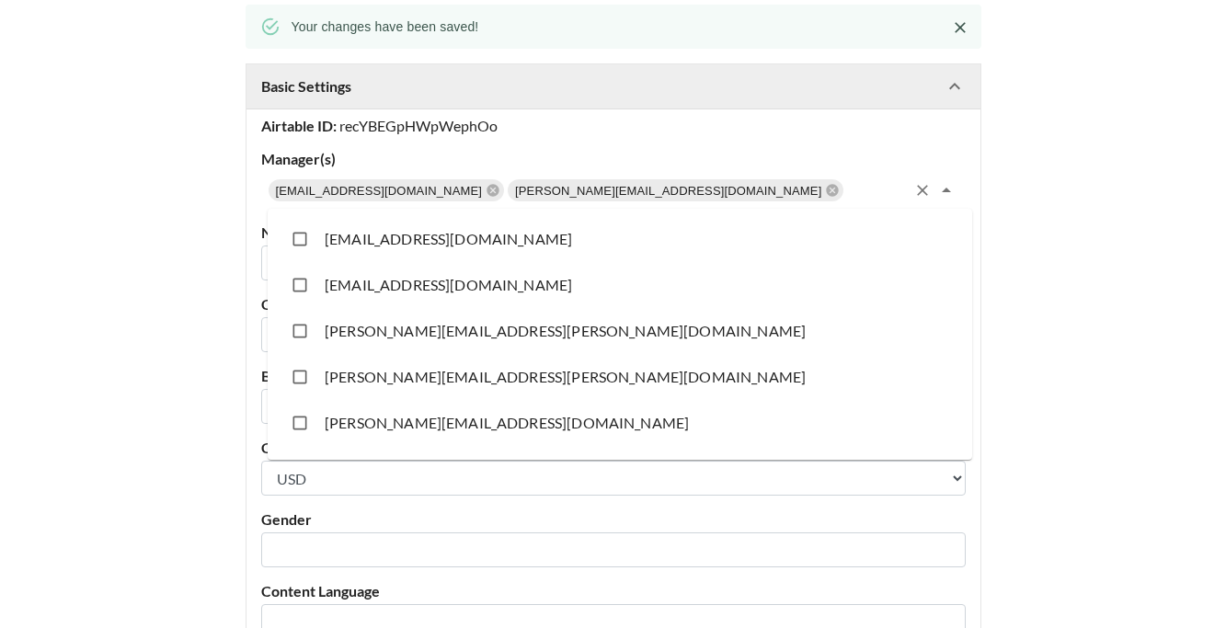
scroll to position [11249, 0]
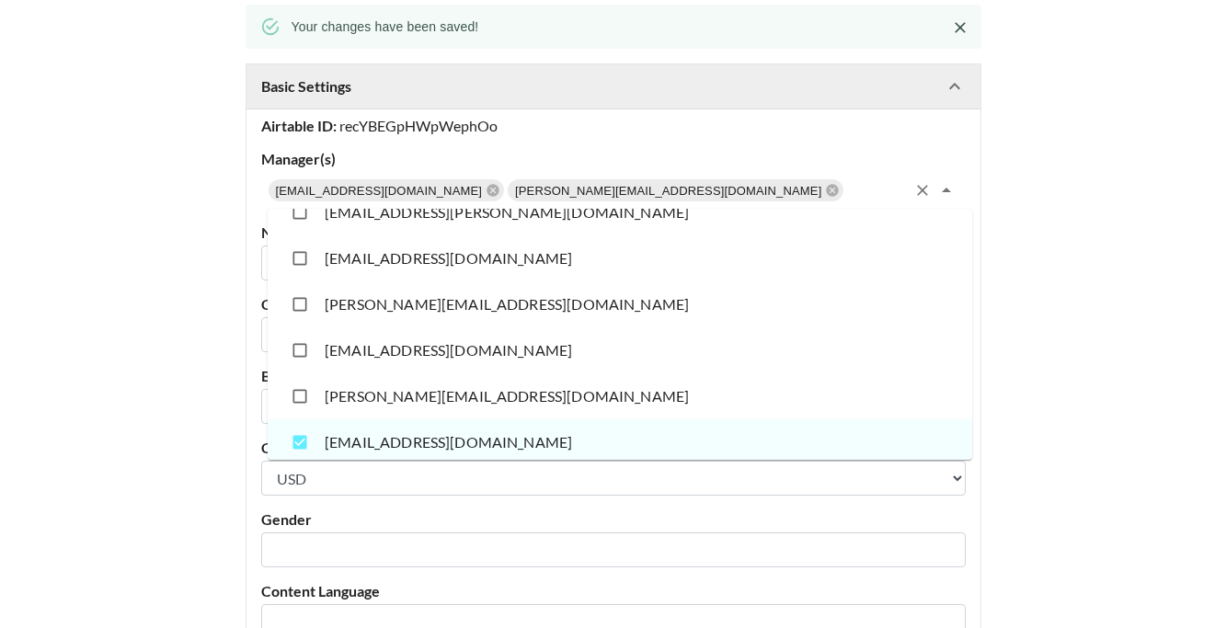
click at [981, 265] on div "Airtable ID: recYBEGpHWpWephOo Manager(s) livestream@grail-talent.com nadia@gra…" at bounding box center [614, 425] width 734 height 632
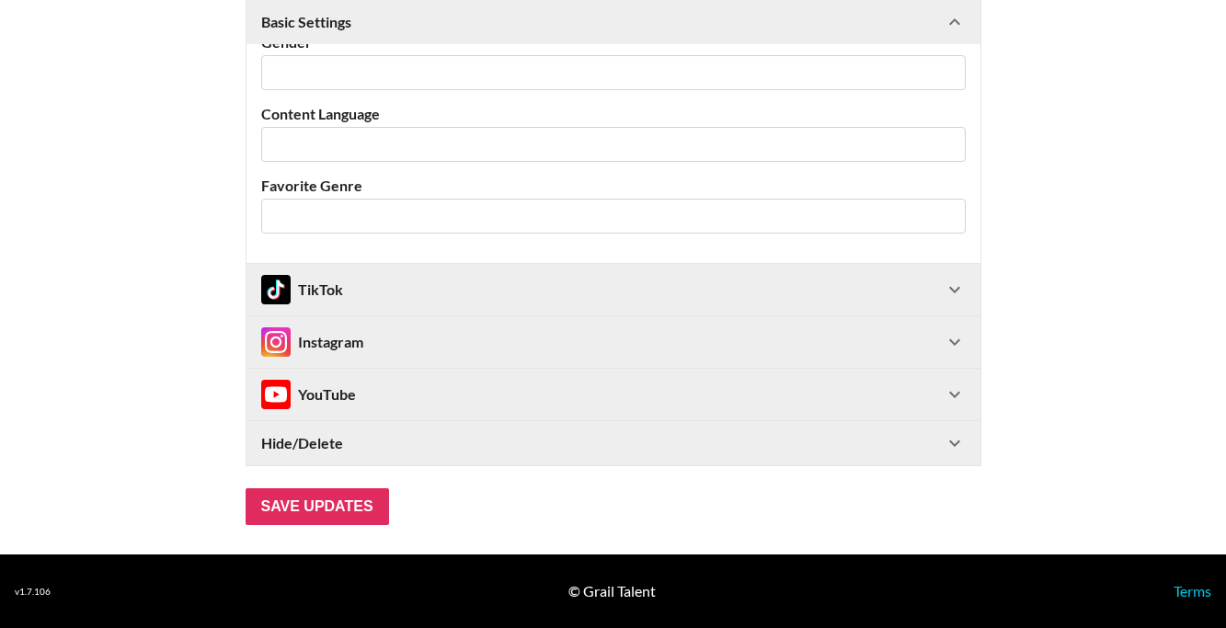
scroll to position [0, 0]
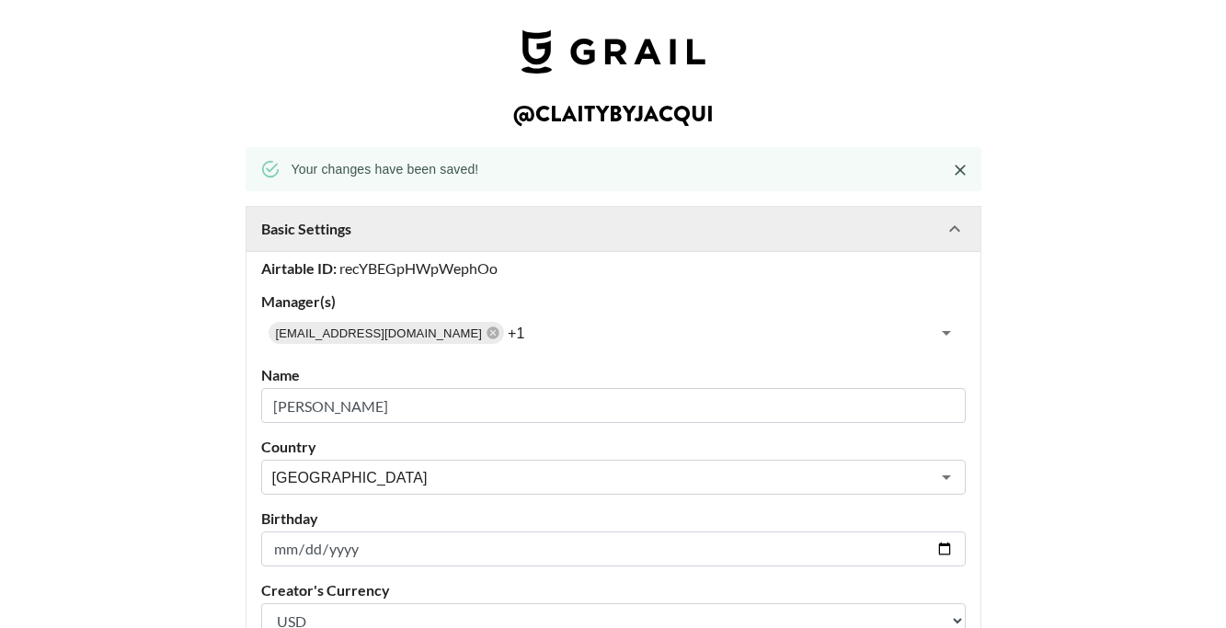
click at [571, 110] on h2 "@ claitybyjacqui" at bounding box center [613, 114] width 201 height 22
click at [633, 52] on img at bounding box center [614, 51] width 184 height 44
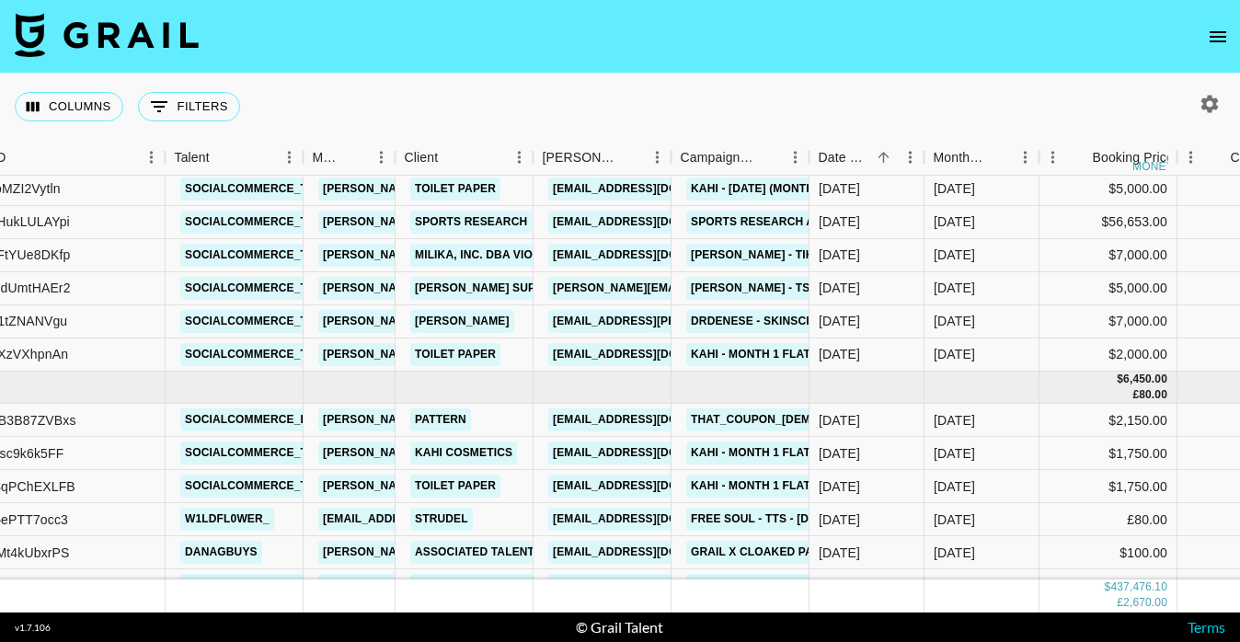
scroll to position [3082, 216]
click at [1206, 109] on icon "button" at bounding box center [1209, 103] width 17 height 17
select select "Jul '25"
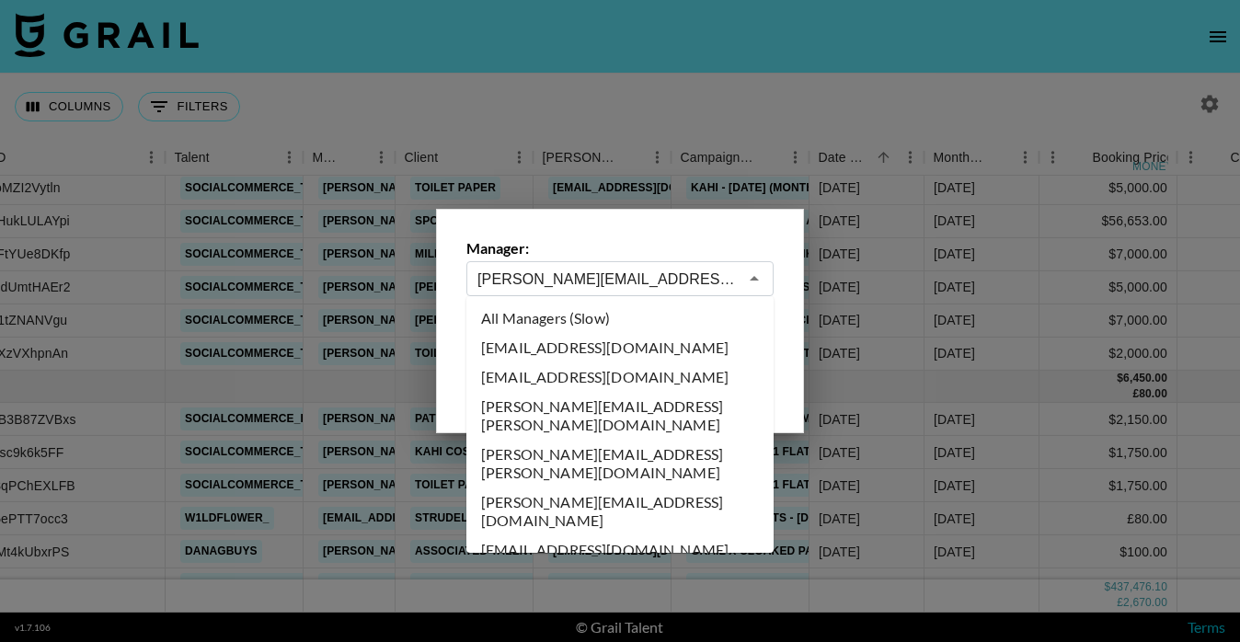
click at [655, 281] on input "[PERSON_NAME][EMAIL_ADDRESS][DOMAIN_NAME]" at bounding box center [607, 279] width 260 height 21
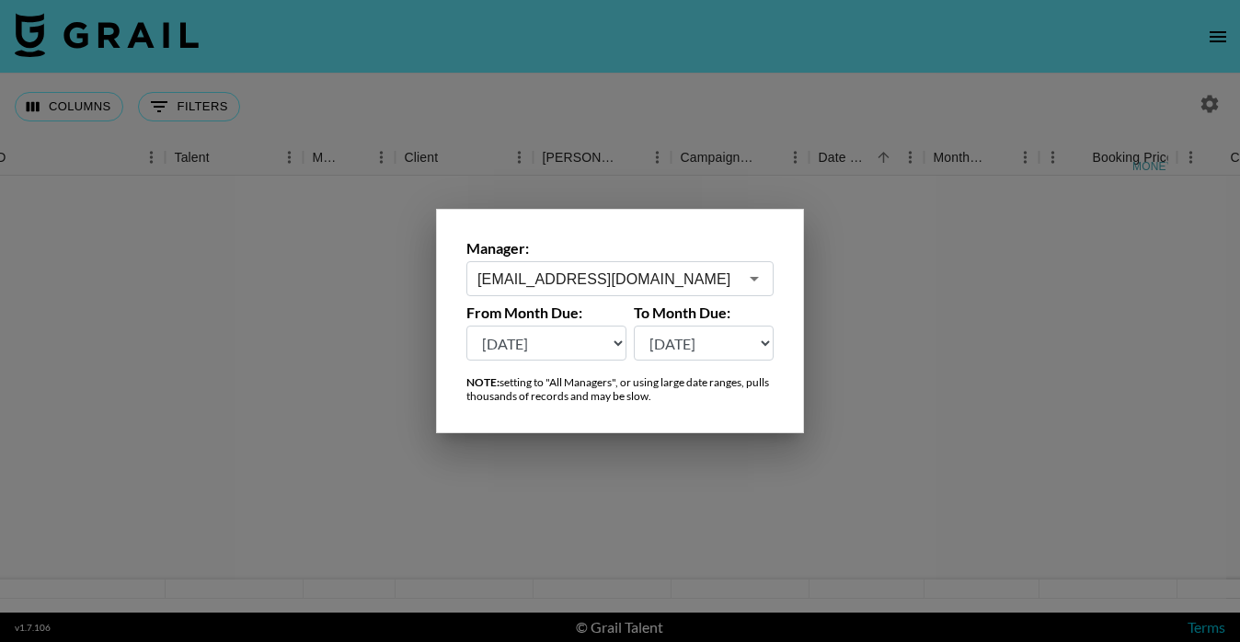
scroll to position [0, 216]
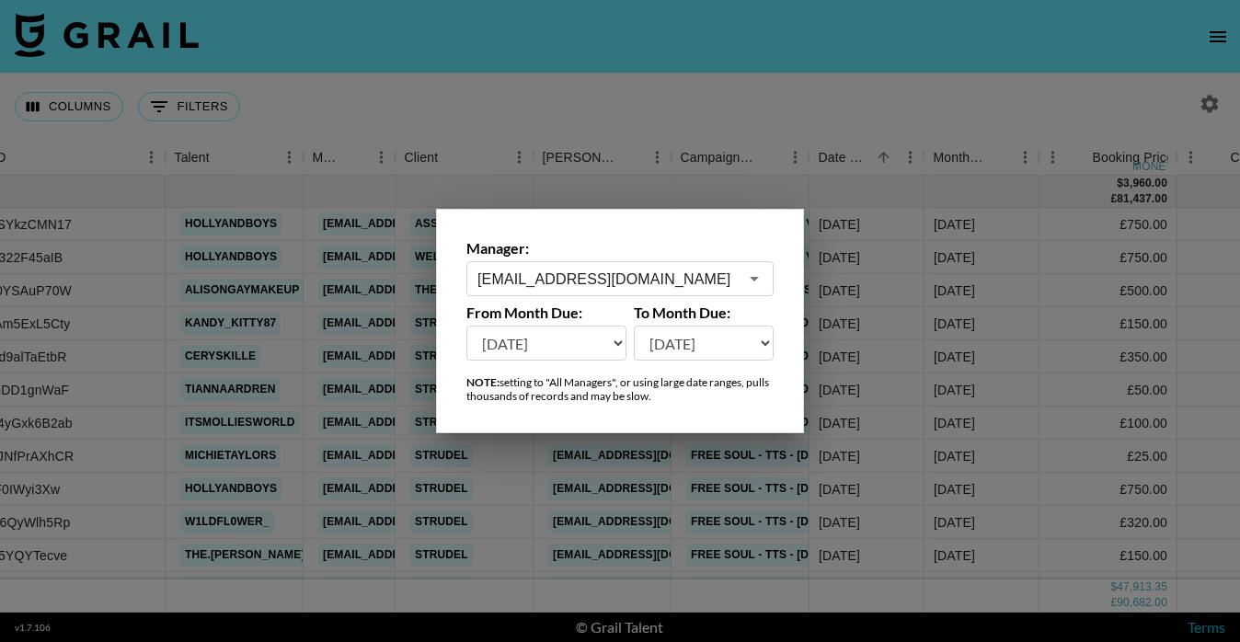
type input "[EMAIL_ADDRESS][DOMAIN_NAME]"
click at [721, 100] on div at bounding box center [620, 321] width 1240 height 642
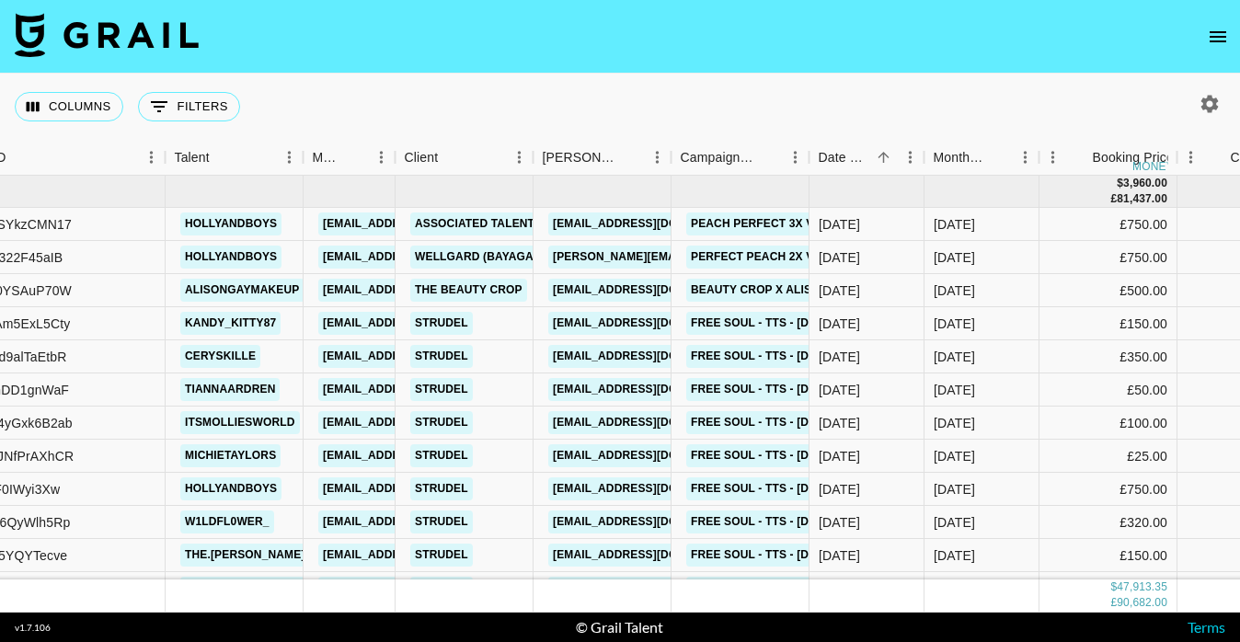
click at [1200, 102] on icon "button" at bounding box center [1210, 104] width 22 height 22
select select "[DATE]"
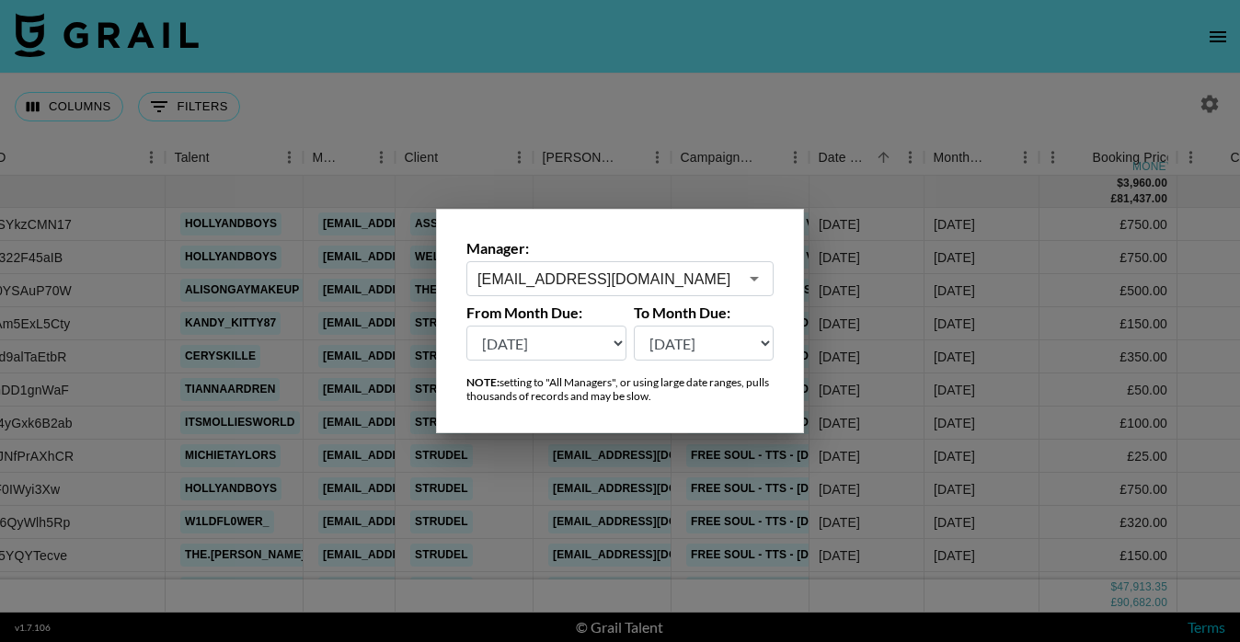
click at [534, 355] on select "[DATE] Sep '[DATE] [DATE] '[DATE] May '[DATE] Mar '[DATE] Jan '[DATE] Nov '[DAT…" at bounding box center [546, 343] width 160 height 35
click at [724, 344] on select "[DATE] Sep '[DATE] [DATE] '[DATE] May '[DATE] Mar '[DATE] Jan '[DATE] Nov '[DAT…" at bounding box center [704, 343] width 141 height 35
select select "[DATE]"
click at [634, 326] on select "[DATE] Sep '[DATE] [DATE] '[DATE] May '[DATE] Mar '[DATE] Jan '[DATE] Nov '[DAT…" at bounding box center [704, 343] width 141 height 35
click at [857, 77] on div at bounding box center [620, 321] width 1240 height 642
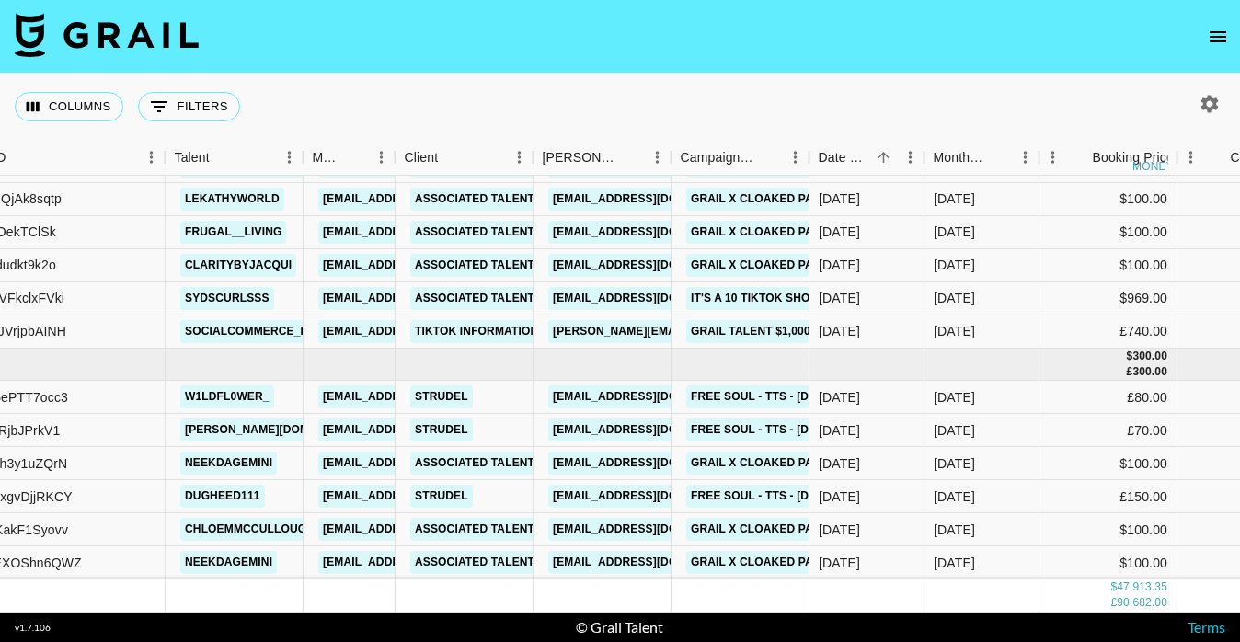
scroll to position [3059, 216]
